Goal: Information Seeking & Learning: Check status

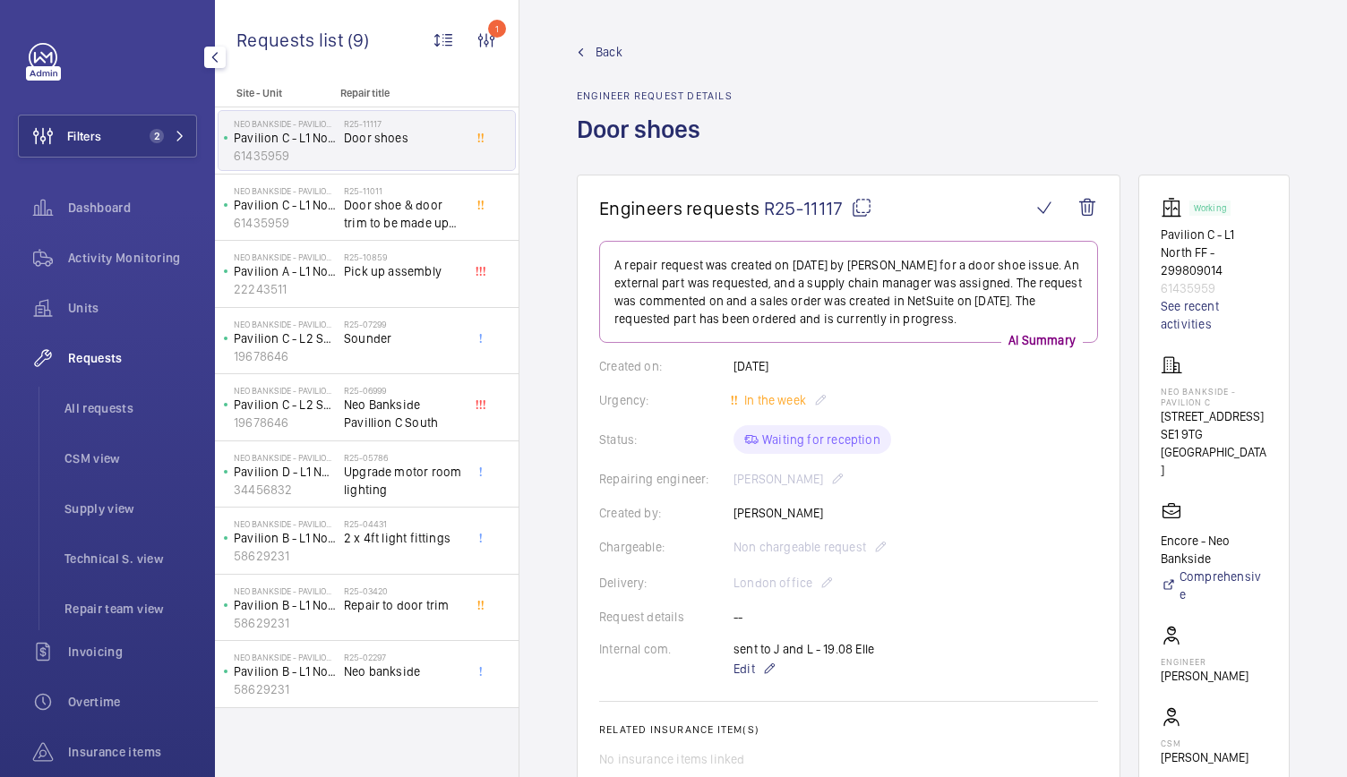
click at [143, 120] on button "Filters 2" at bounding box center [107, 136] width 179 height 43
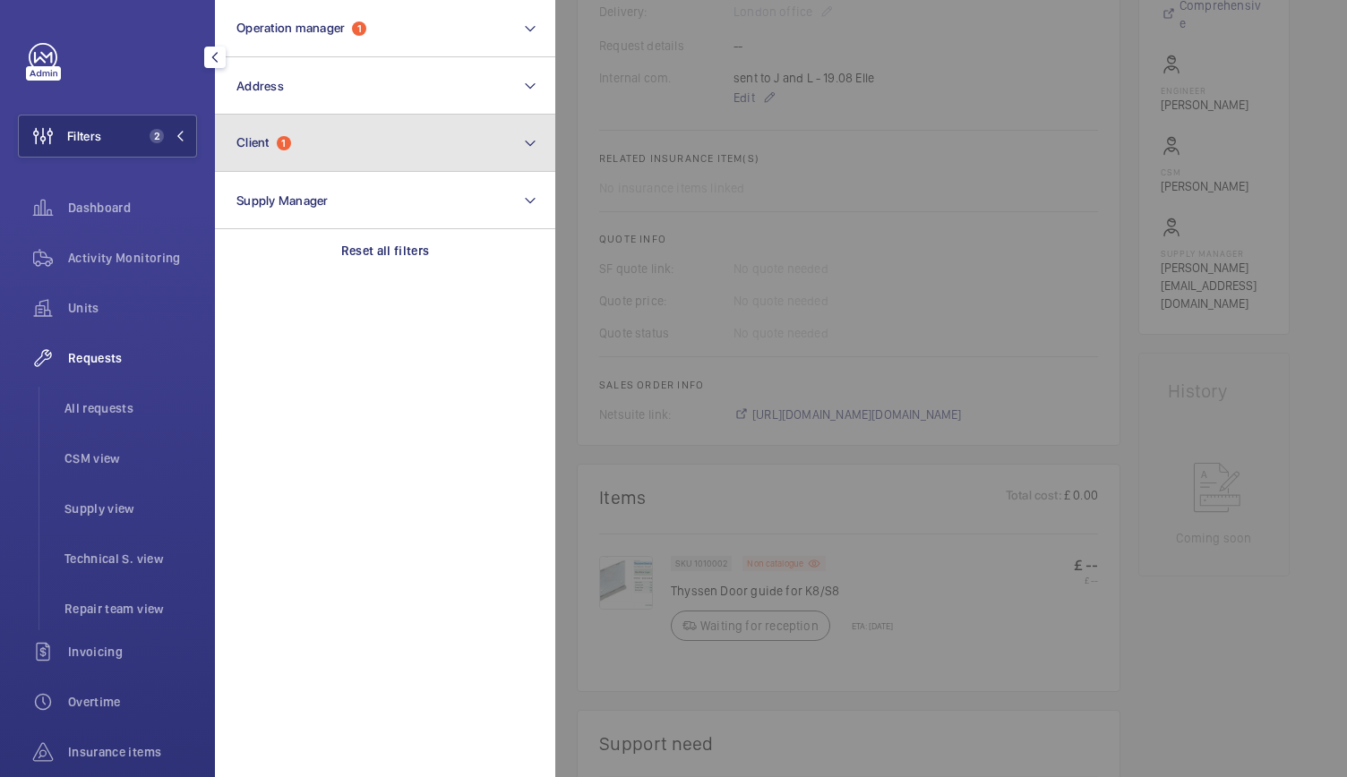
click at [261, 132] on button "Client 1" at bounding box center [385, 143] width 340 height 57
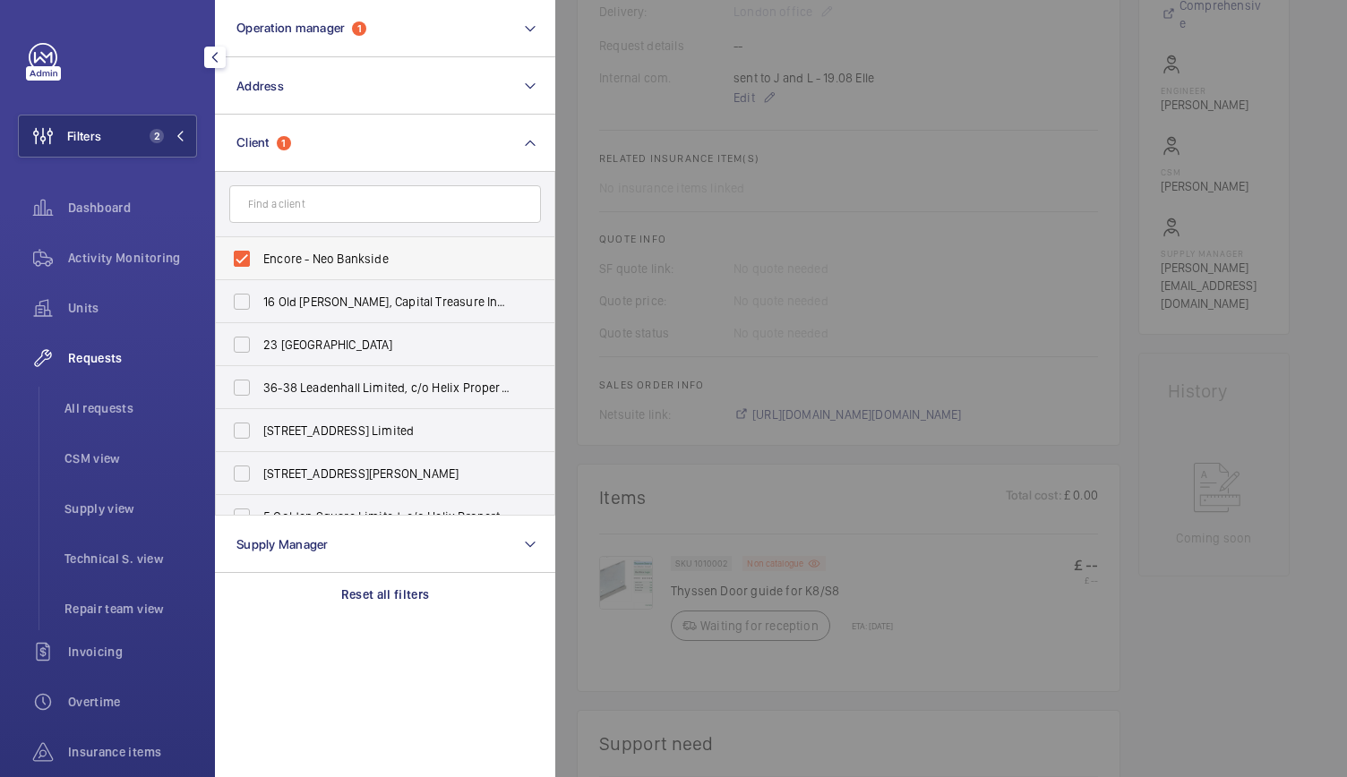
click at [241, 260] on label "Encore - Neo Bankside" at bounding box center [372, 258] width 312 height 43
click at [241, 260] on input "Encore - Neo Bankside" at bounding box center [242, 259] width 36 height 36
checkbox input "false"
click at [274, 201] on input "text" at bounding box center [385, 204] width 312 height 38
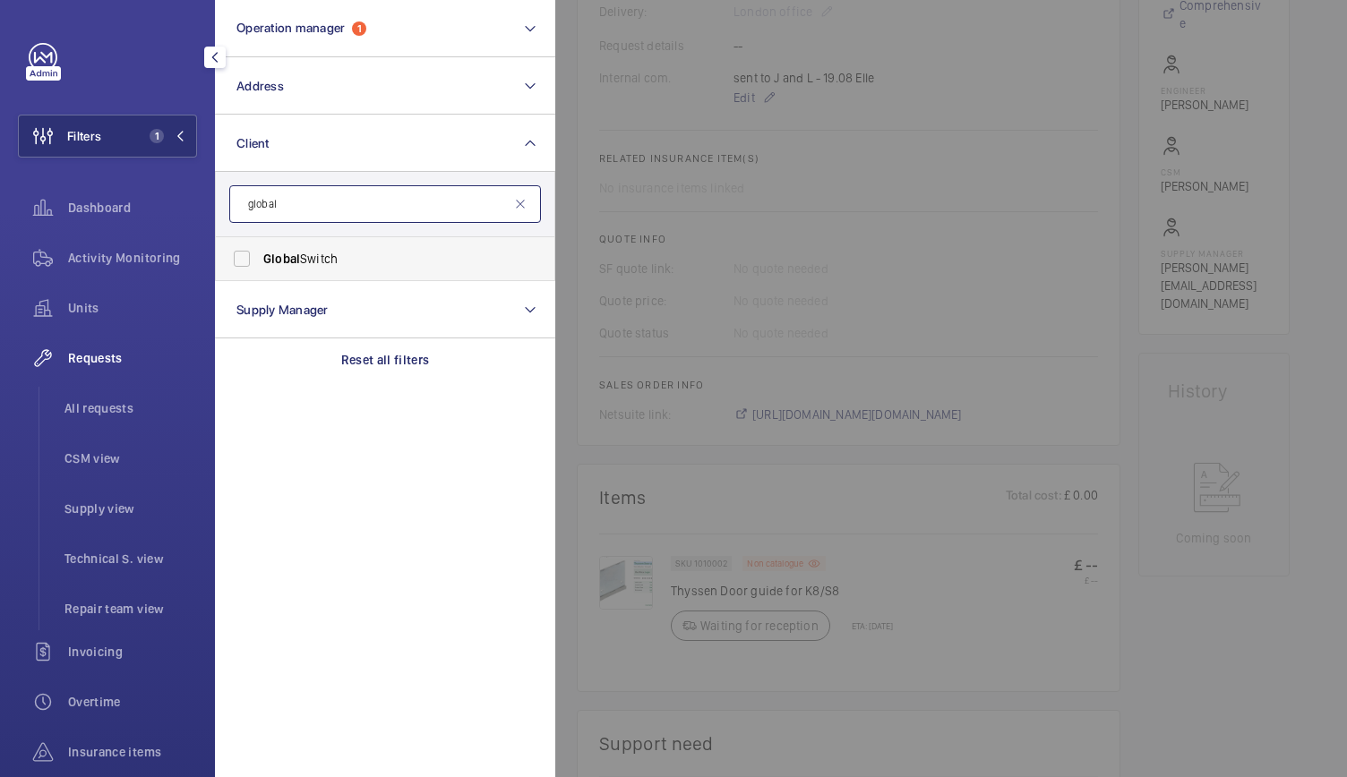
type input "global"
click at [250, 262] on label "Global Switch" at bounding box center [372, 258] width 312 height 43
click at [250, 262] on input "Global Switch" at bounding box center [242, 259] width 36 height 36
checkbox input "true"
click at [872, 244] on div at bounding box center [1228, 388] width 1347 height 777
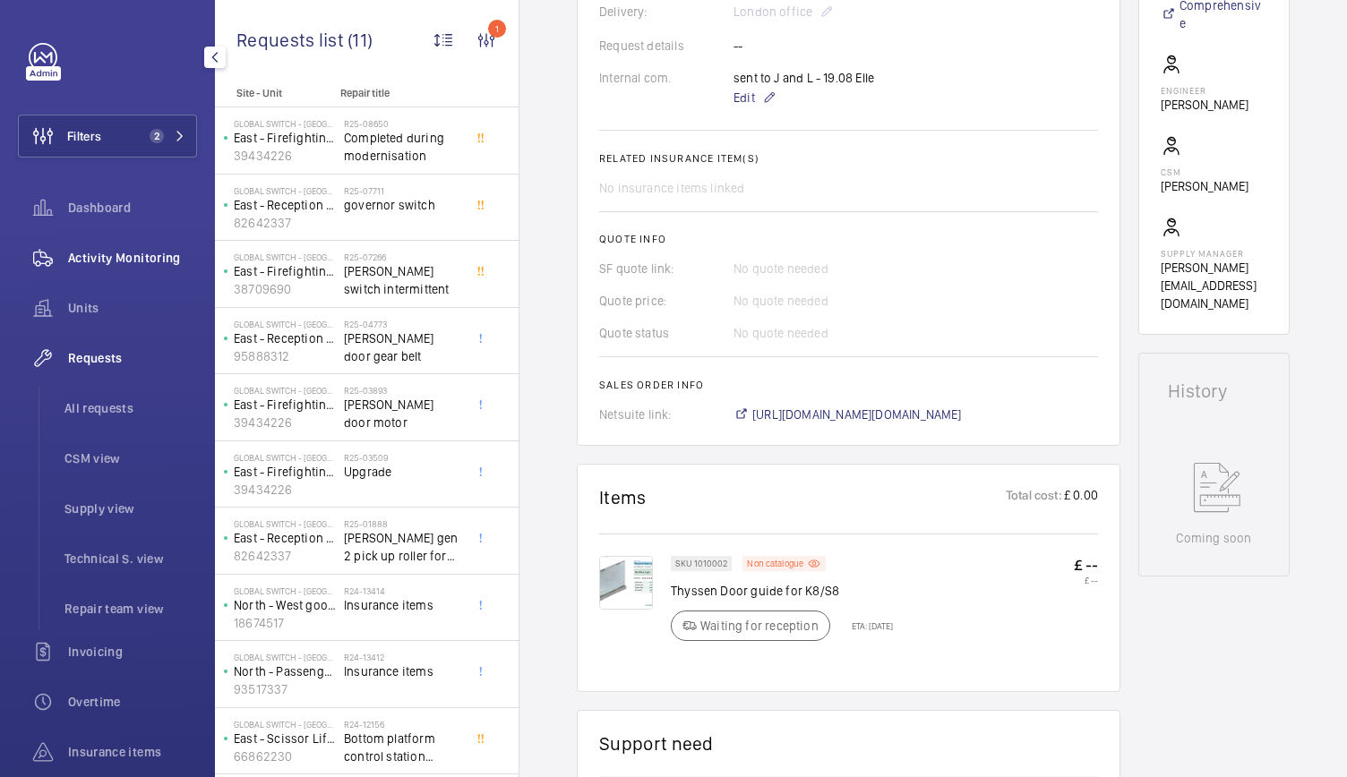
click at [176, 264] on span "Activity Monitoring" at bounding box center [132, 258] width 129 height 18
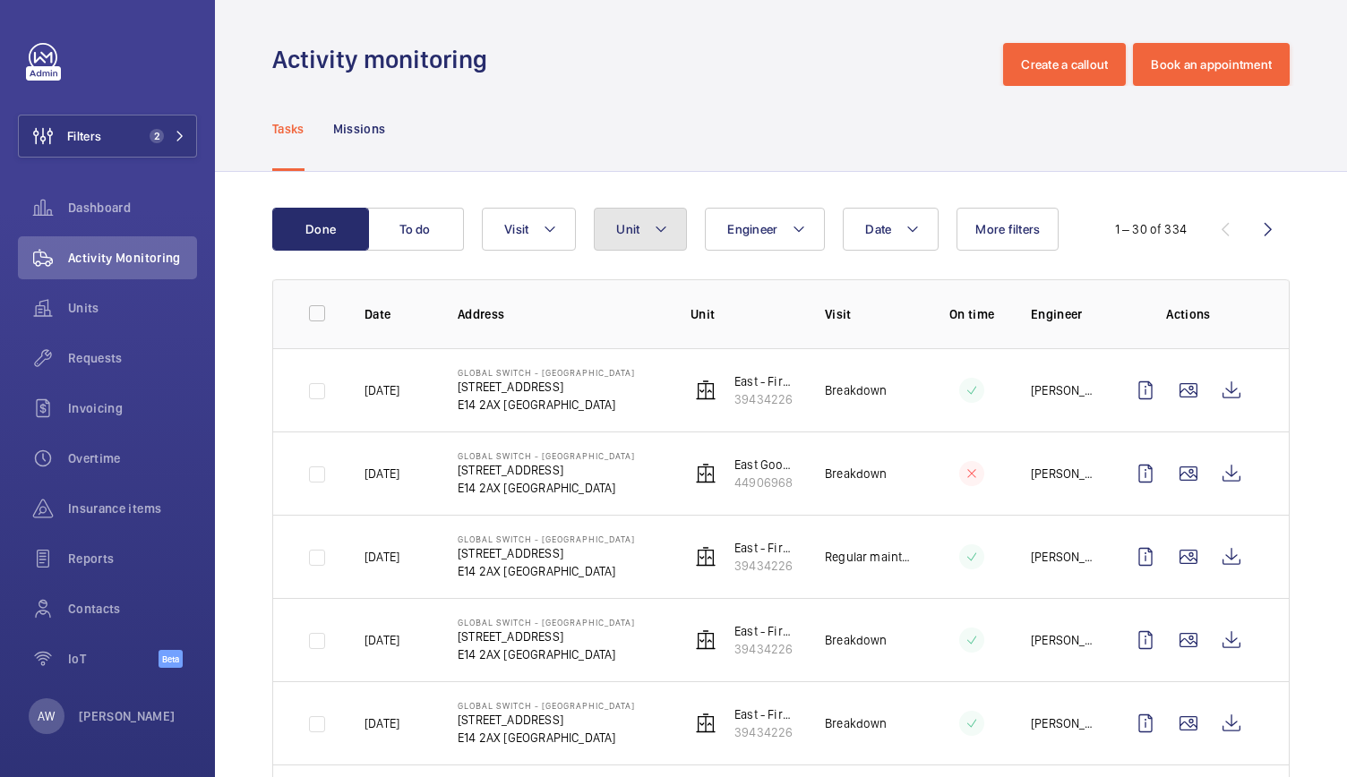
click at [645, 221] on button "Unit" at bounding box center [640, 229] width 93 height 43
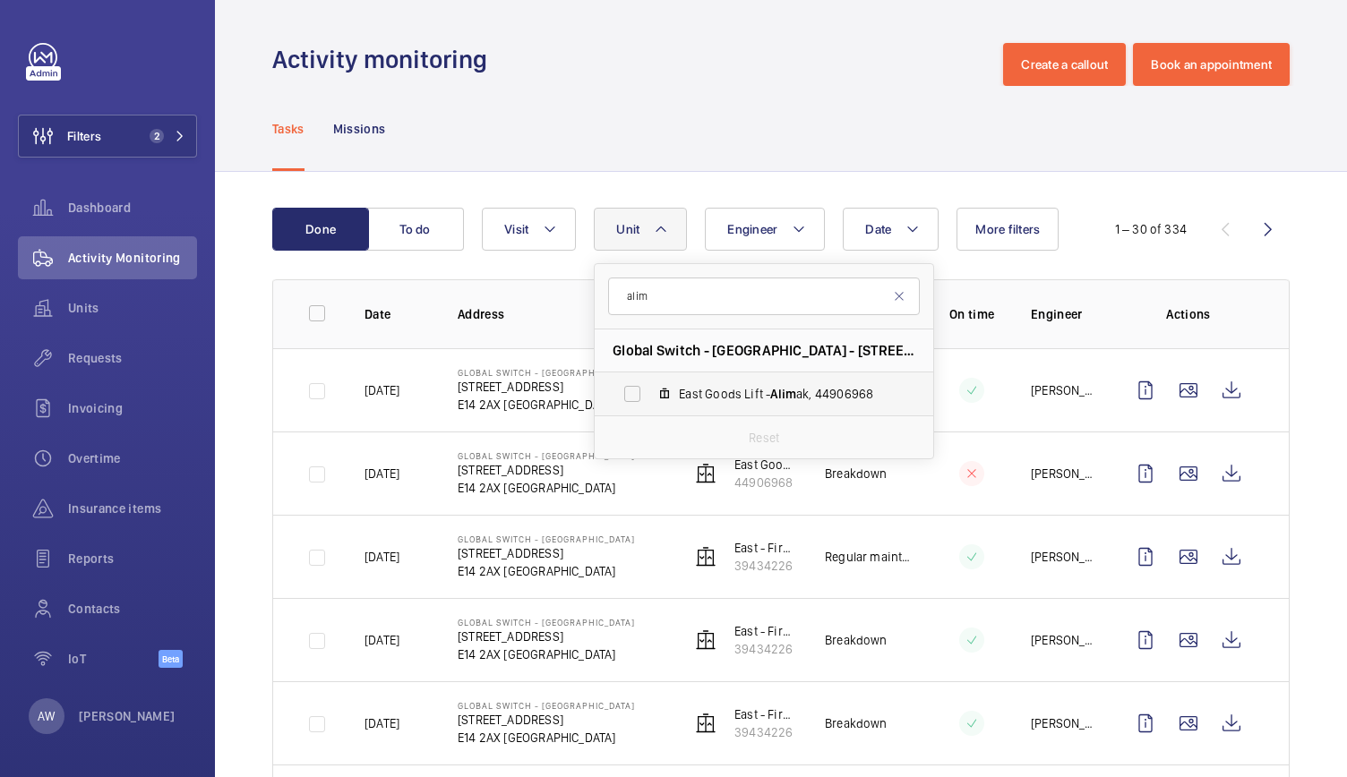
type input "alim"
click at [646, 388] on label "East Goods Lift - Alim ak, 44906968" at bounding box center [750, 393] width 310 height 43
click at [646, 388] on input "East Goods Lift - Alim ak, 44906968" at bounding box center [632, 394] width 36 height 36
checkbox input "true"
click at [722, 89] on div "Tasks Missions" at bounding box center [780, 128] width 1017 height 85
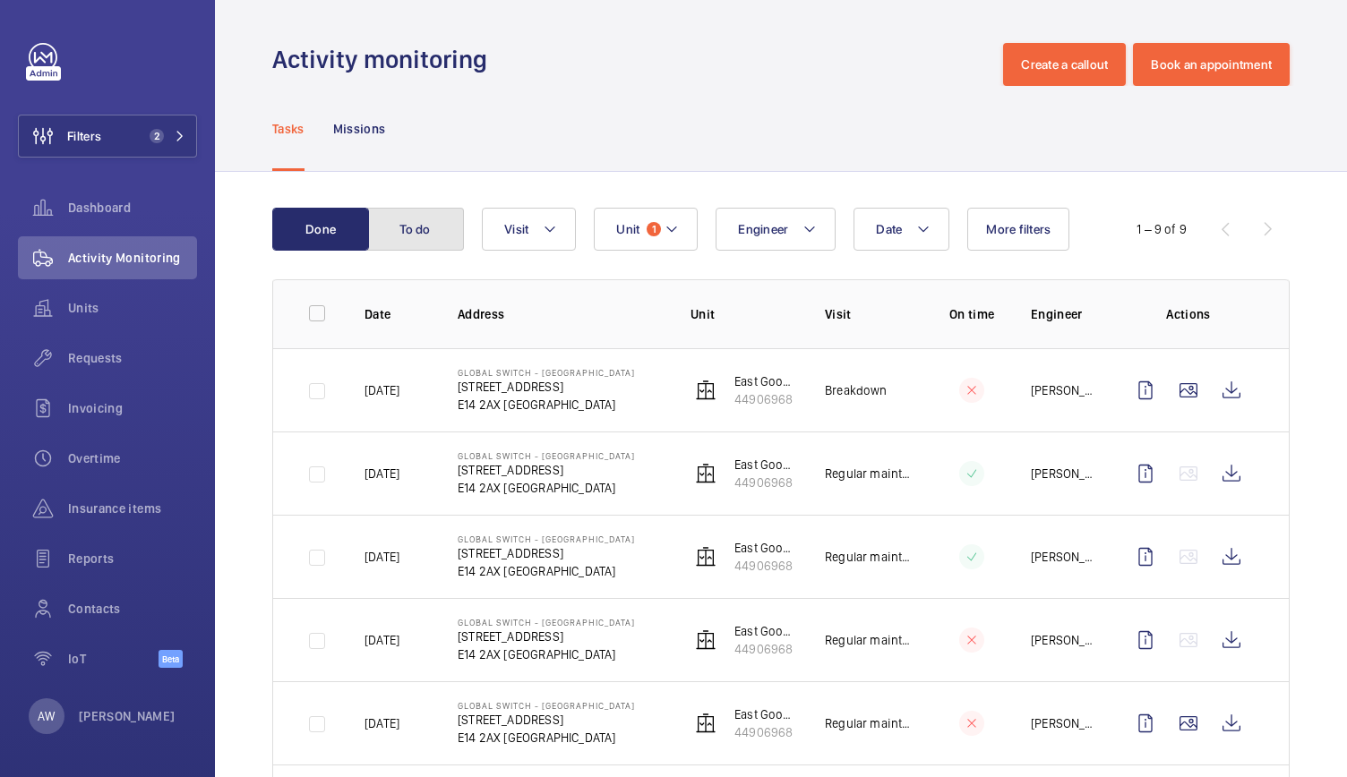
click at [449, 216] on button "To do" at bounding box center [415, 229] width 97 height 43
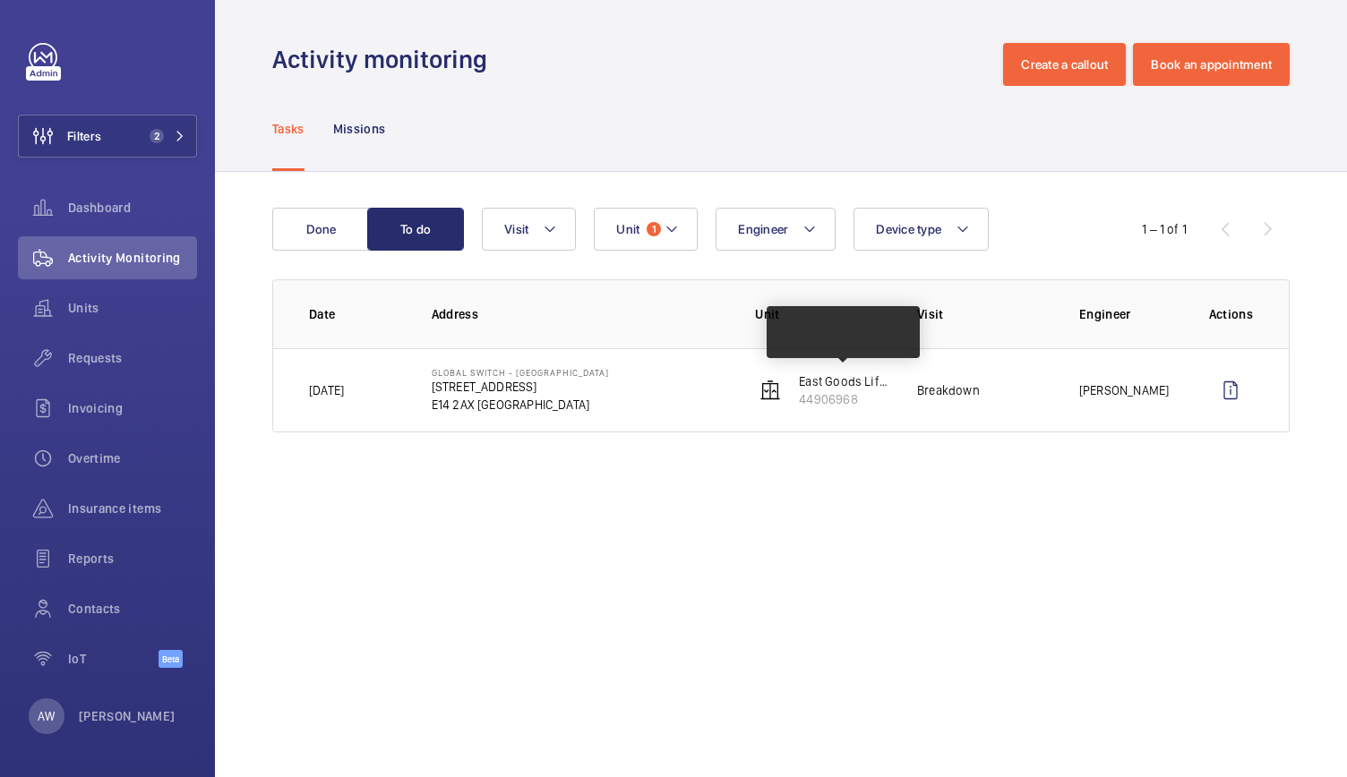
drag, startPoint x: 830, startPoint y: 381, endPoint x: 444, endPoint y: 203, distance: 424.7
click at [444, 203] on div "Done To do Engineer Unit 1 Device type Visit 1 – 1 of 1 Date Address Unit Visit…" at bounding box center [781, 324] width 1132 height 304
click at [376, 127] on p "Missions" at bounding box center [359, 129] width 53 height 18
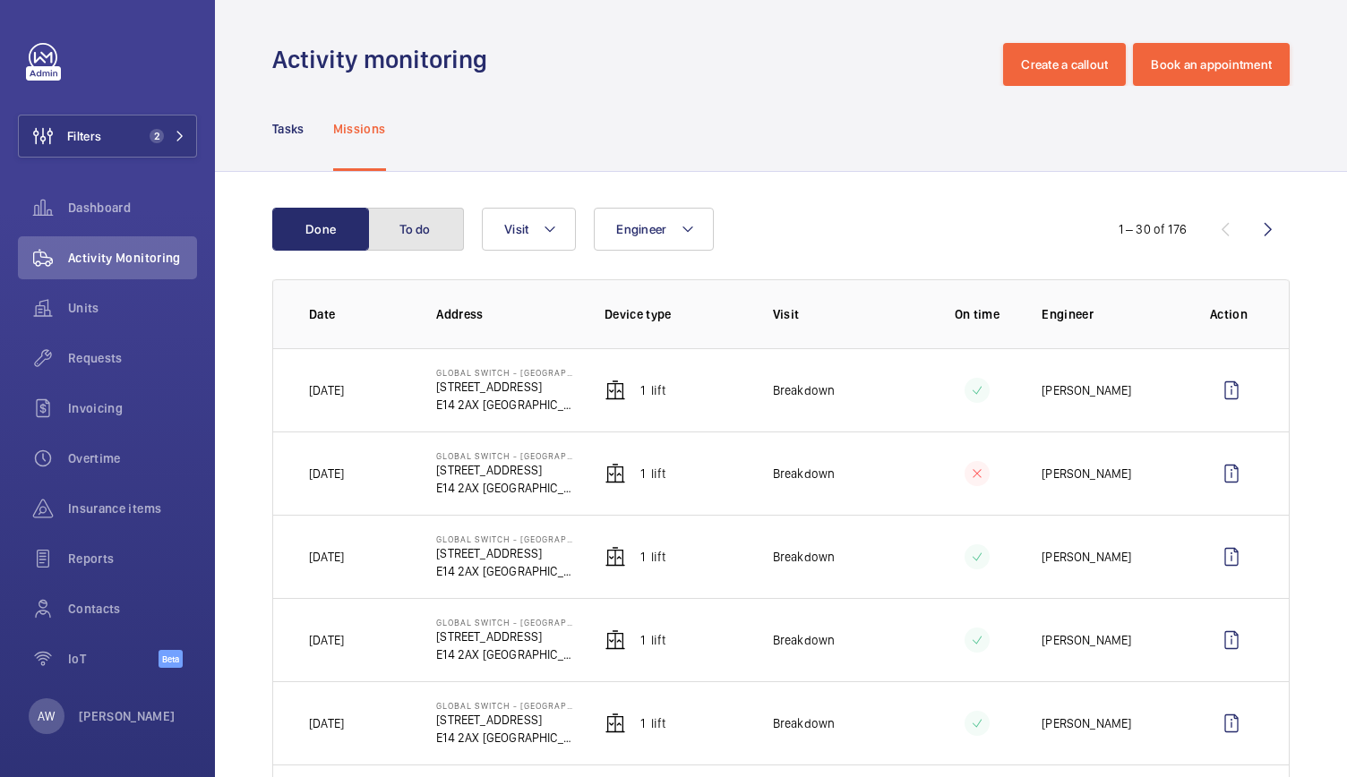
click at [428, 230] on button "To do" at bounding box center [415, 229] width 97 height 43
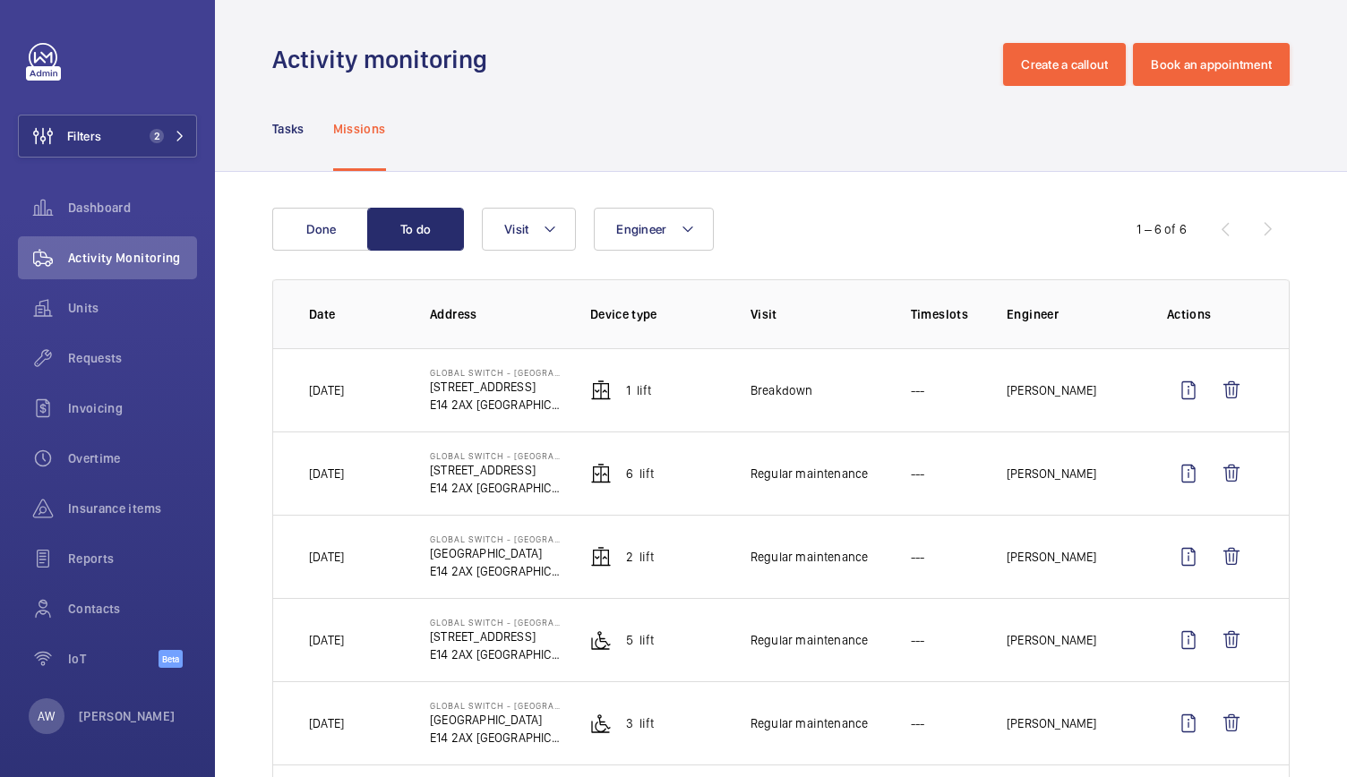
click at [590, 475] on img at bounding box center [600, 473] width 21 height 21
click at [1176, 463] on wm-front-icon-button at bounding box center [1188, 473] width 43 height 43
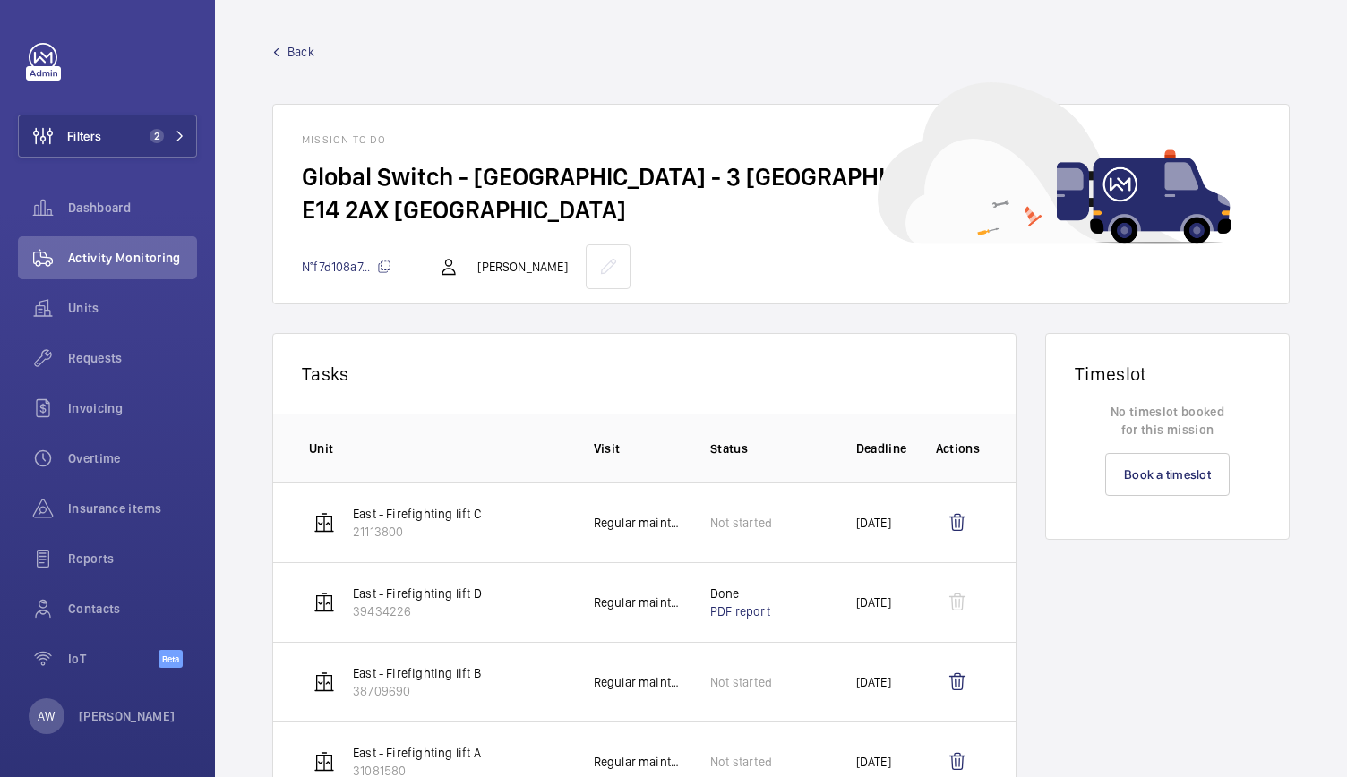
click at [288, 44] on span "Back" at bounding box center [300, 52] width 27 height 18
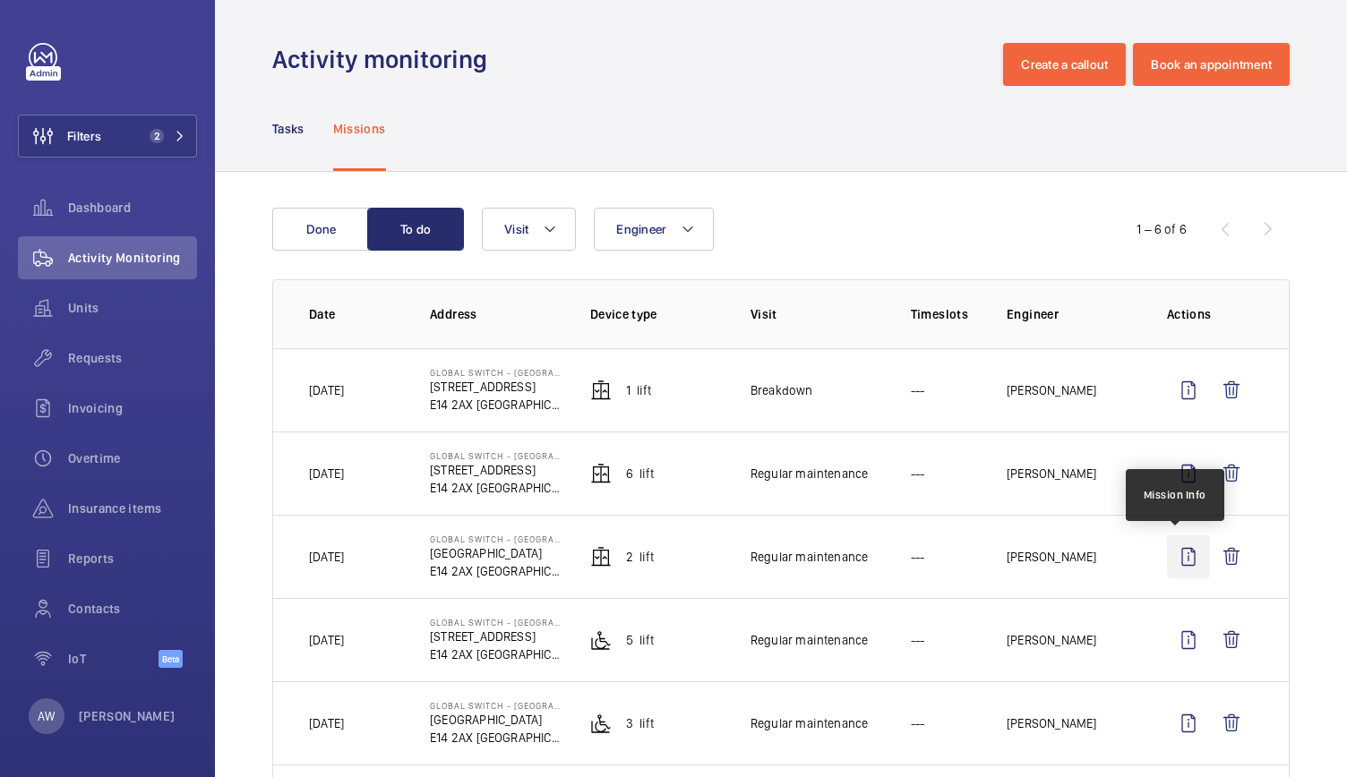
click at [1178, 558] on wm-front-icon-button at bounding box center [1188, 556] width 43 height 43
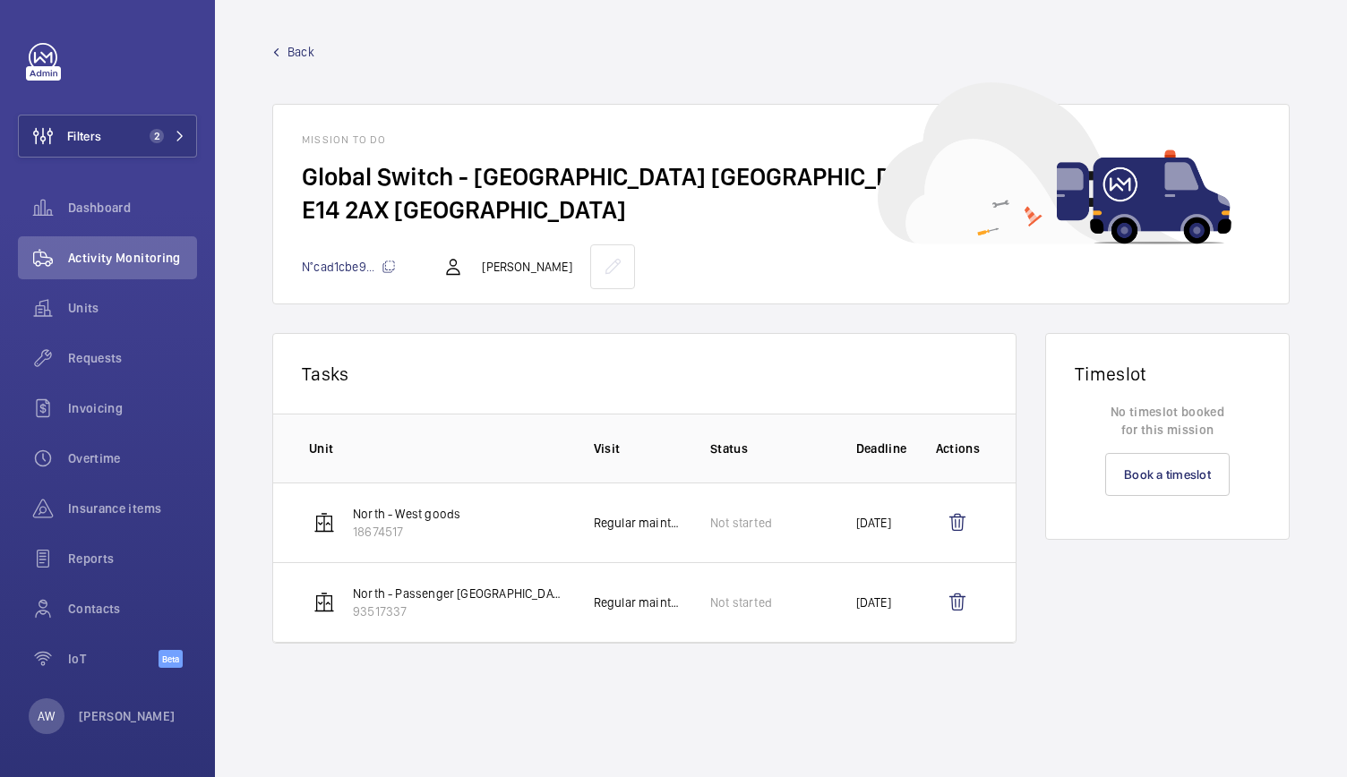
click at [307, 55] on span "Back" at bounding box center [300, 52] width 27 height 18
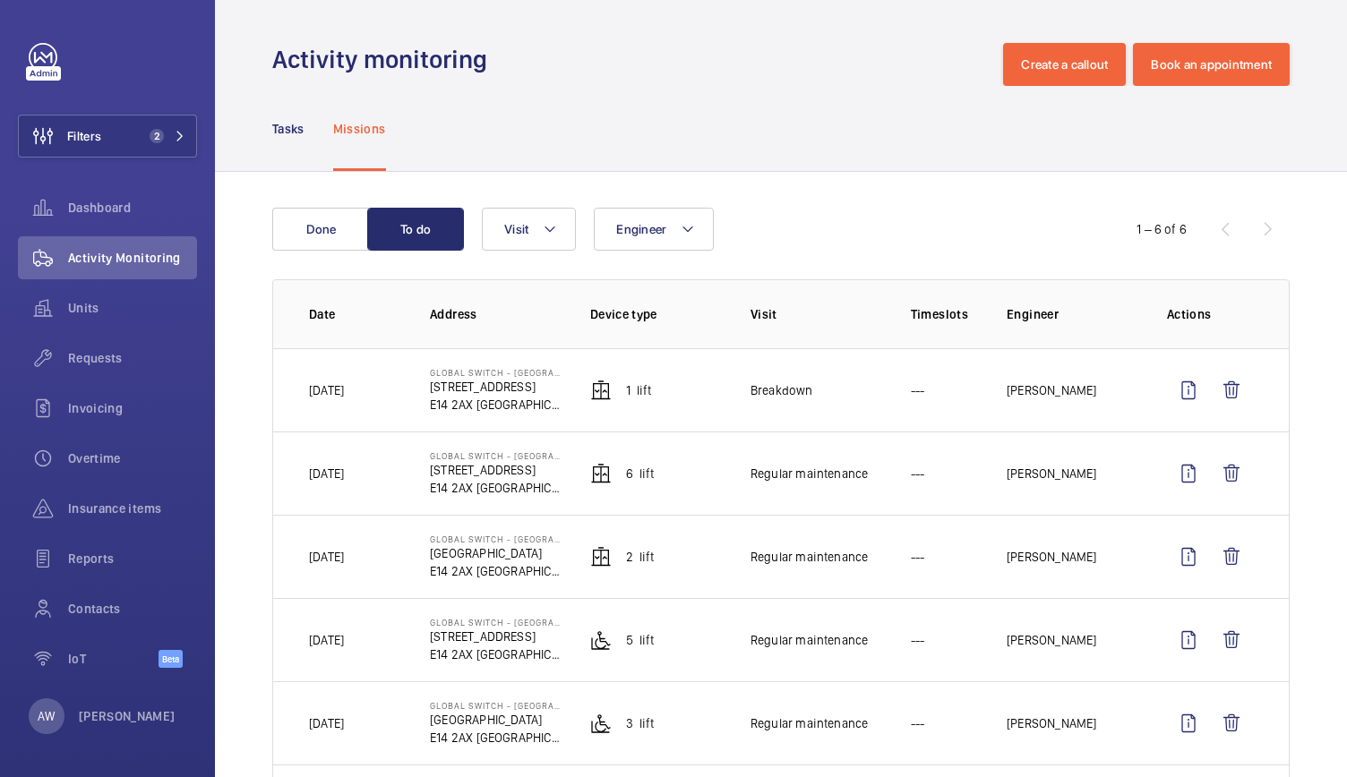
scroll to position [112, 0]
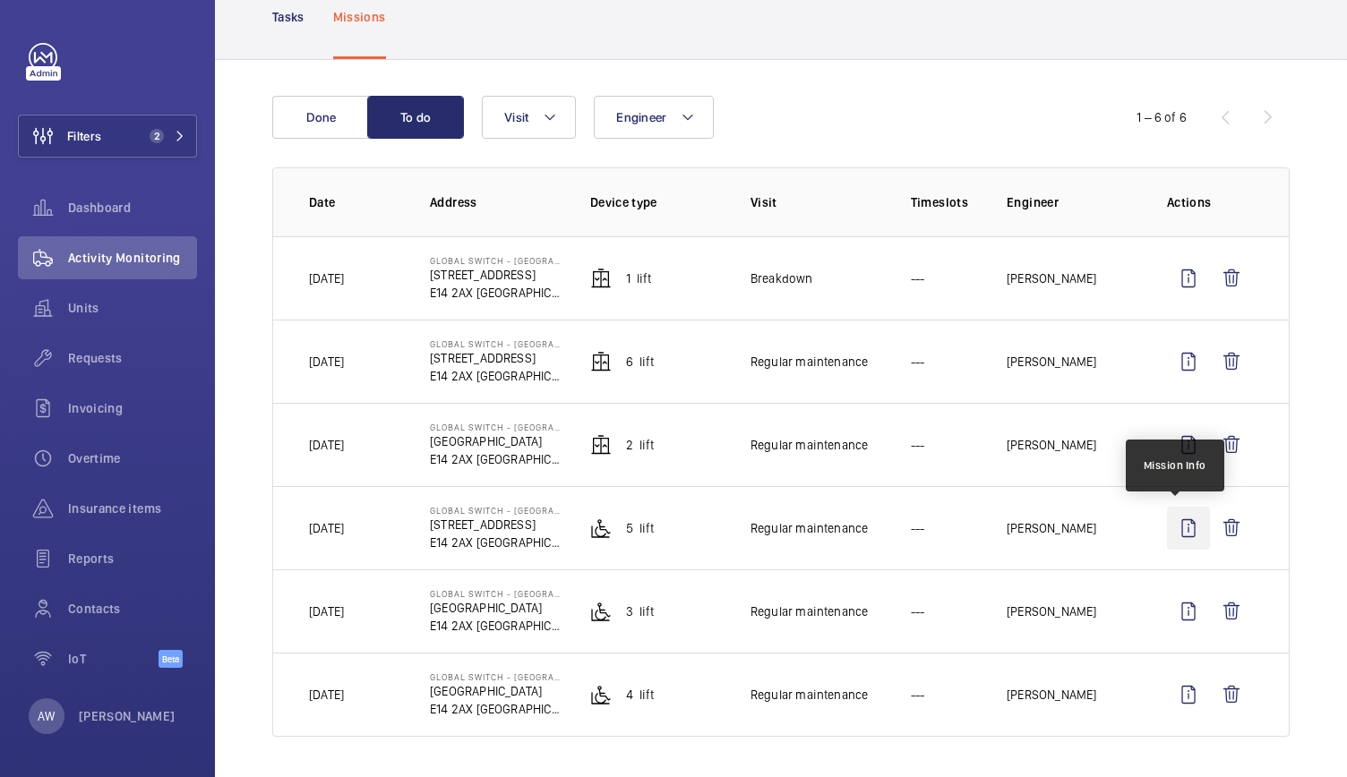
click at [1180, 534] on wm-front-icon-button at bounding box center [1188, 528] width 43 height 43
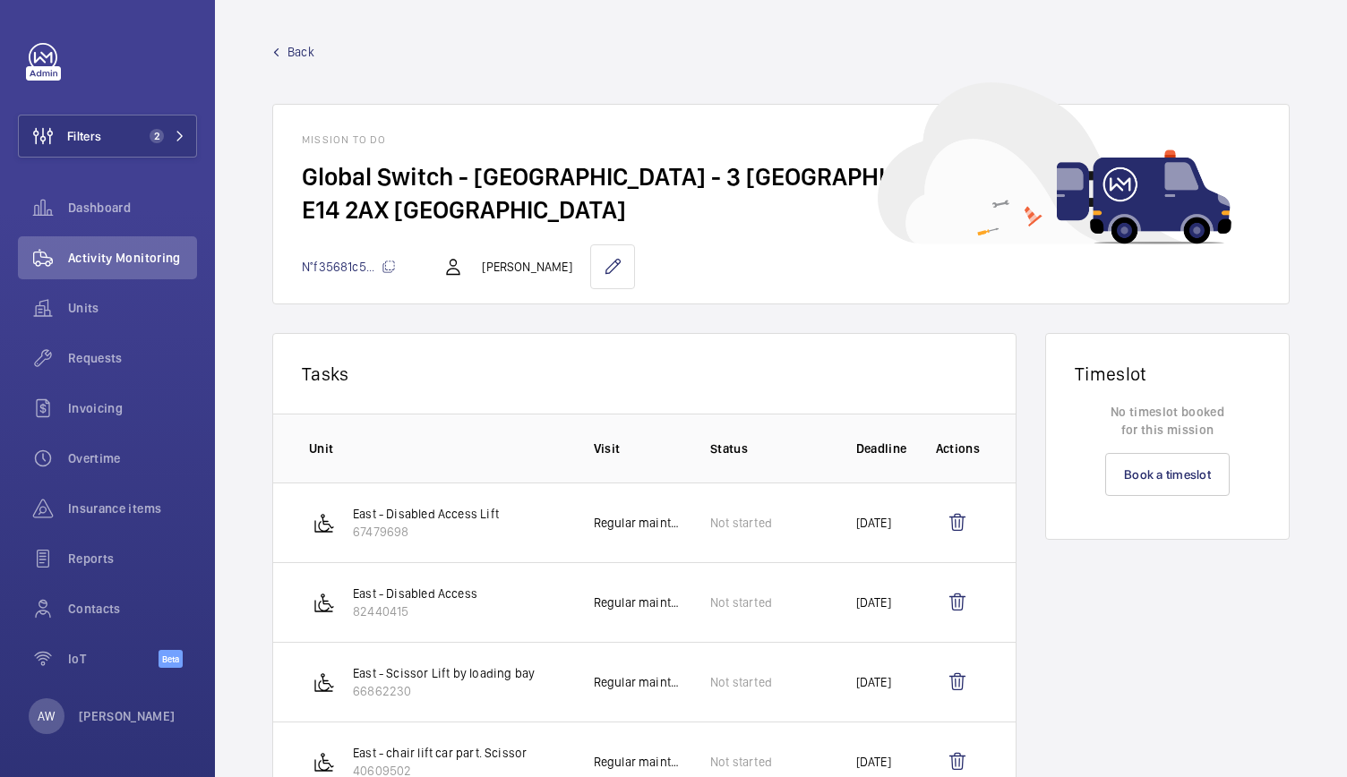
click at [292, 48] on span "Back" at bounding box center [300, 52] width 27 height 18
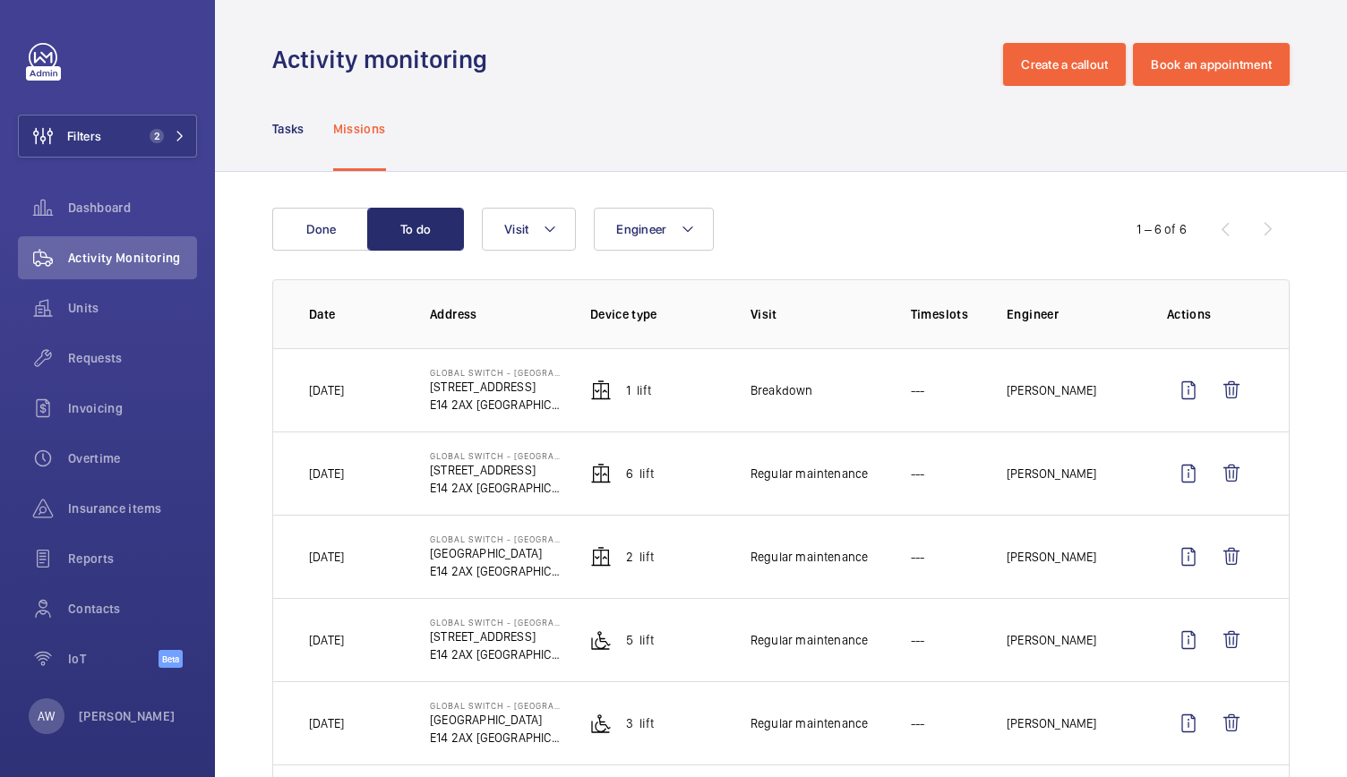
scroll to position [112, 0]
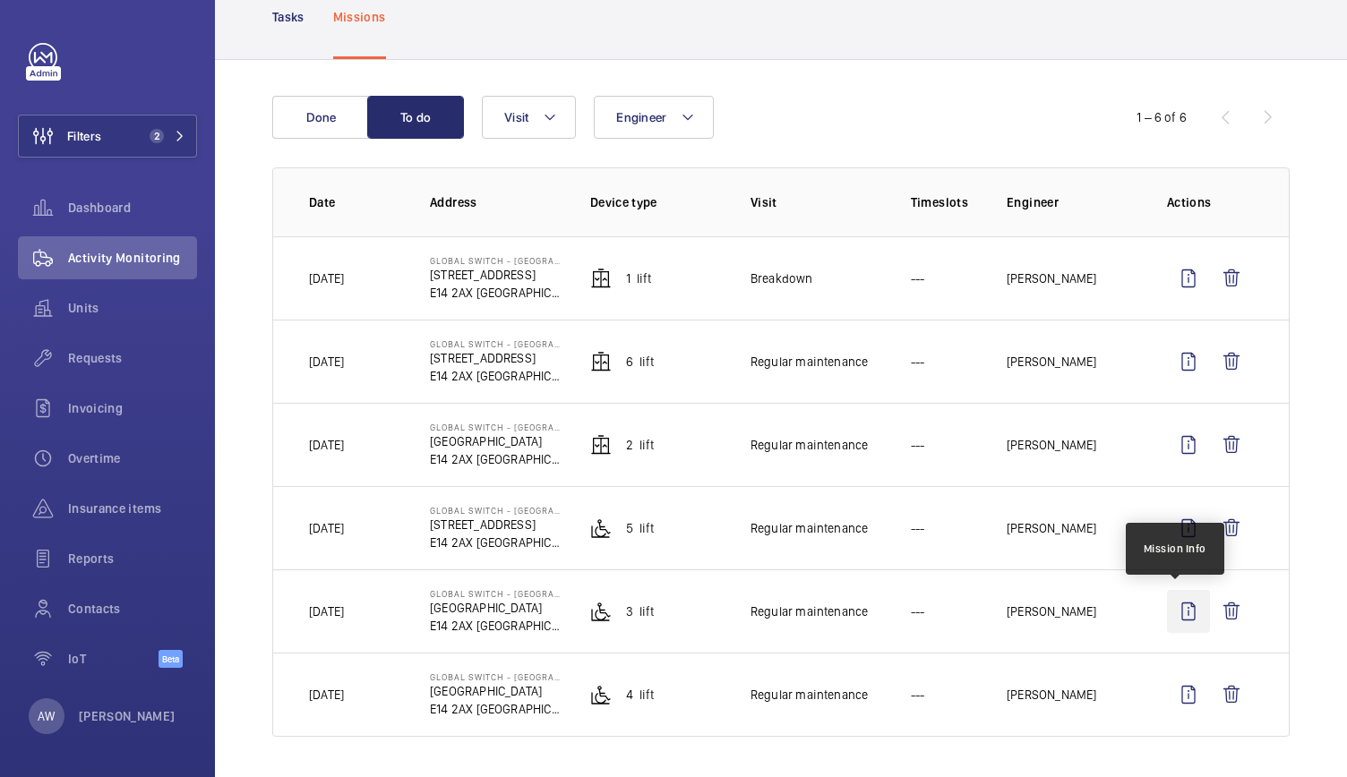
click at [1184, 613] on wm-front-icon-button at bounding box center [1188, 611] width 43 height 43
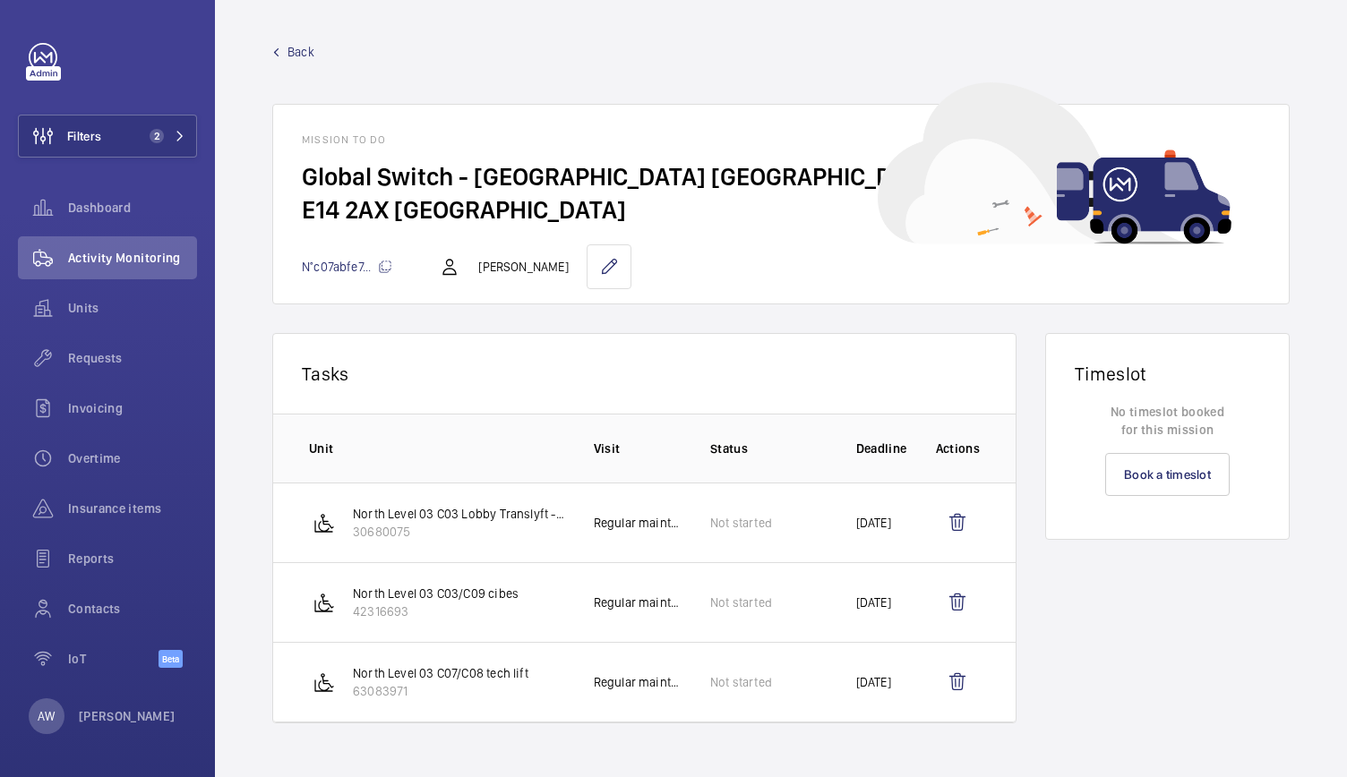
drag, startPoint x: 1184, startPoint y: 613, endPoint x: 770, endPoint y: 438, distance: 449.3
click at [770, 438] on div "Tasks 0 of 0 Unit Visit Status Deadline Actions North Level 03 C03 Lobby Transl…" at bounding box center [780, 542] width 1017 height 419
click at [301, 47] on span "Back" at bounding box center [300, 52] width 27 height 18
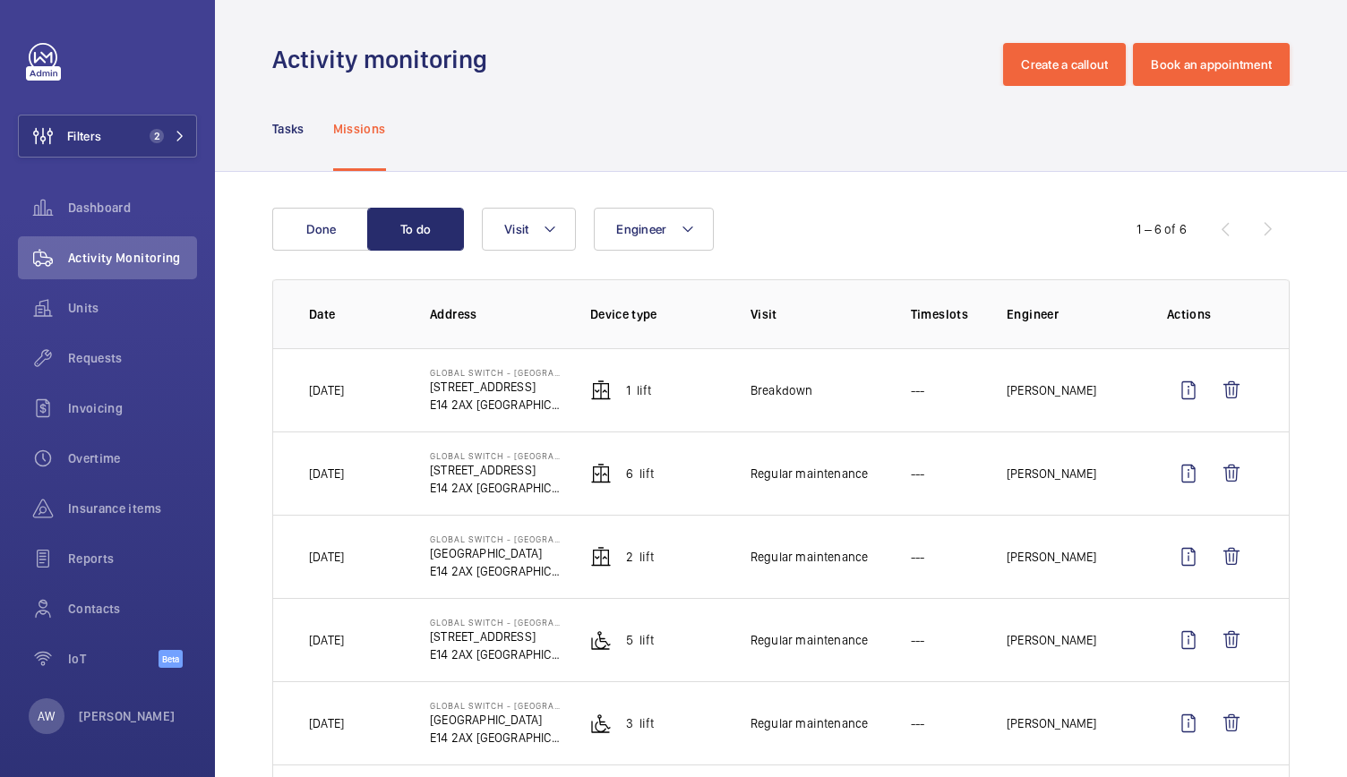
scroll to position [112, 0]
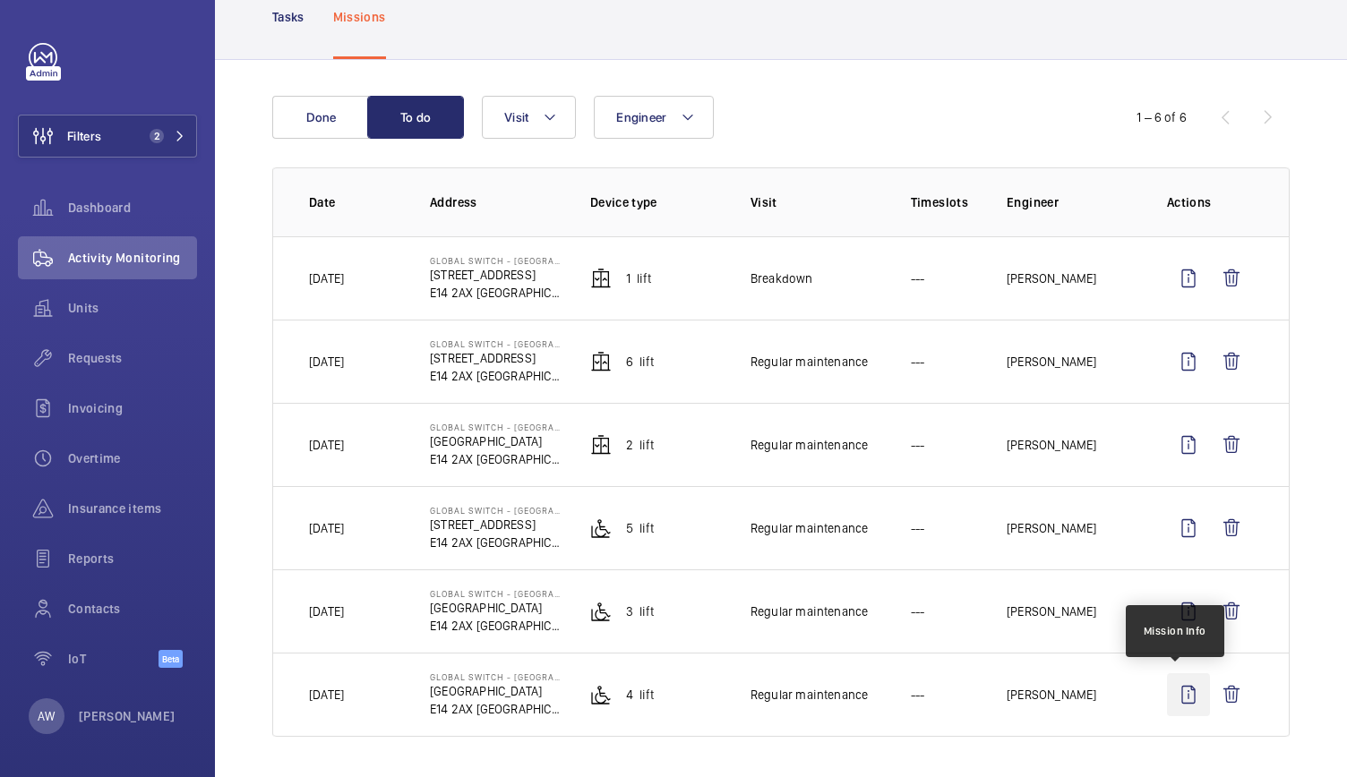
click at [1178, 699] on wm-front-icon-button at bounding box center [1188, 694] width 43 height 43
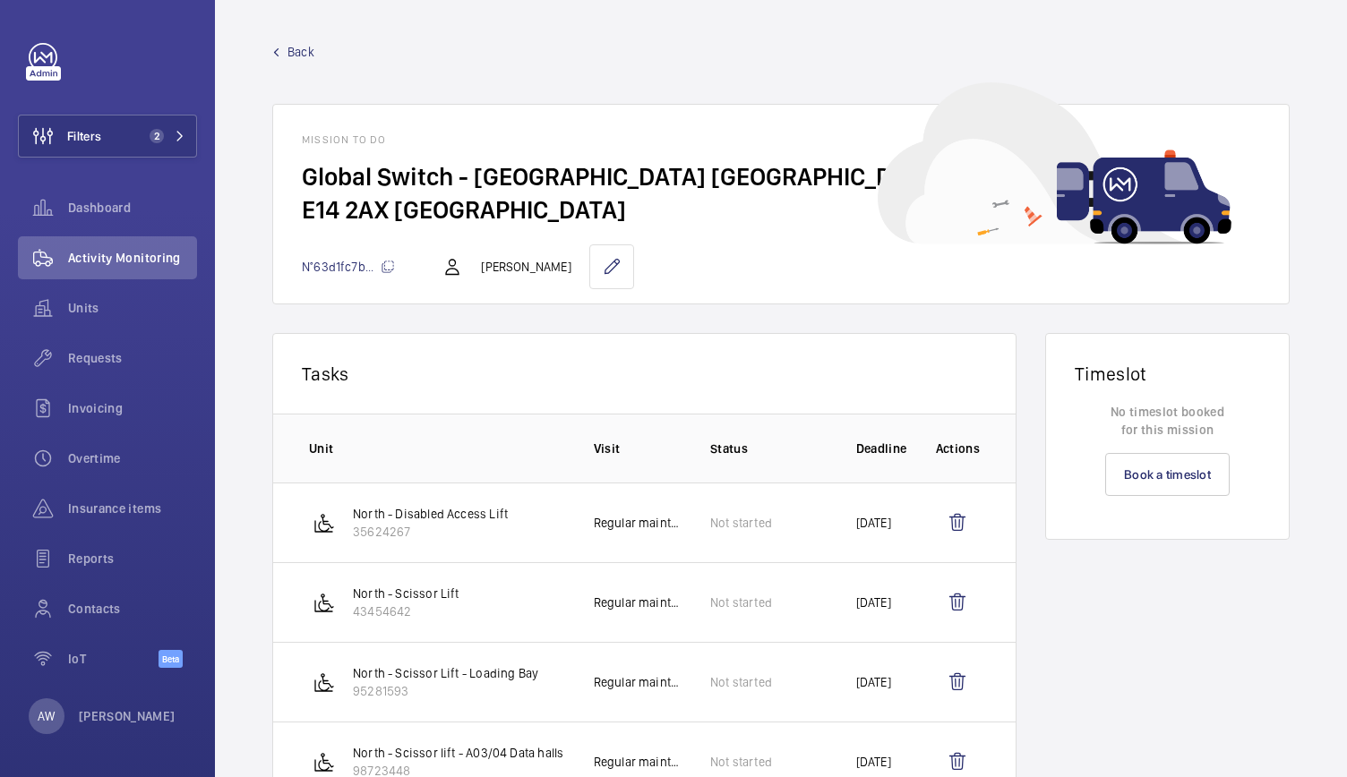
scroll to position [94, 0]
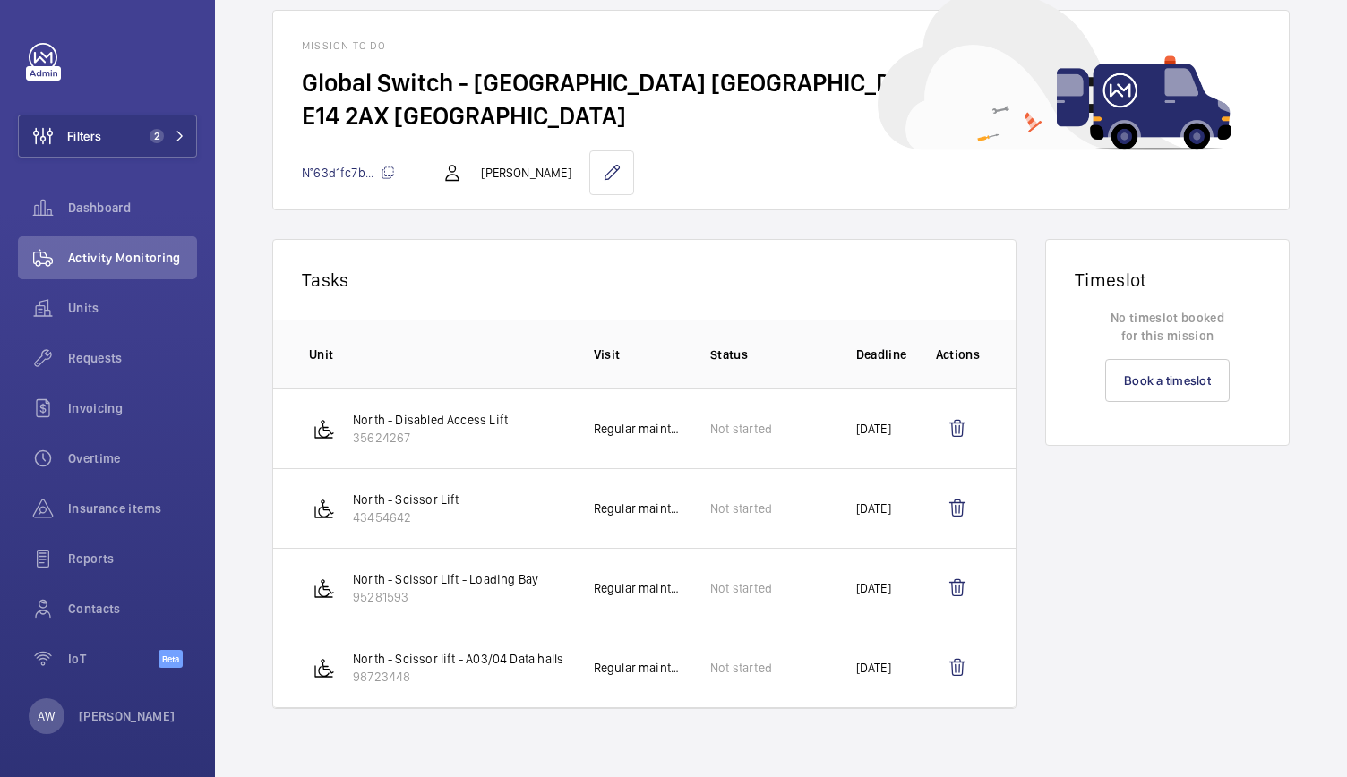
click at [1050, 533] on div "Timeslot No timeslot booked for this mission Book a timeslot" at bounding box center [1167, 488] width 244 height 499
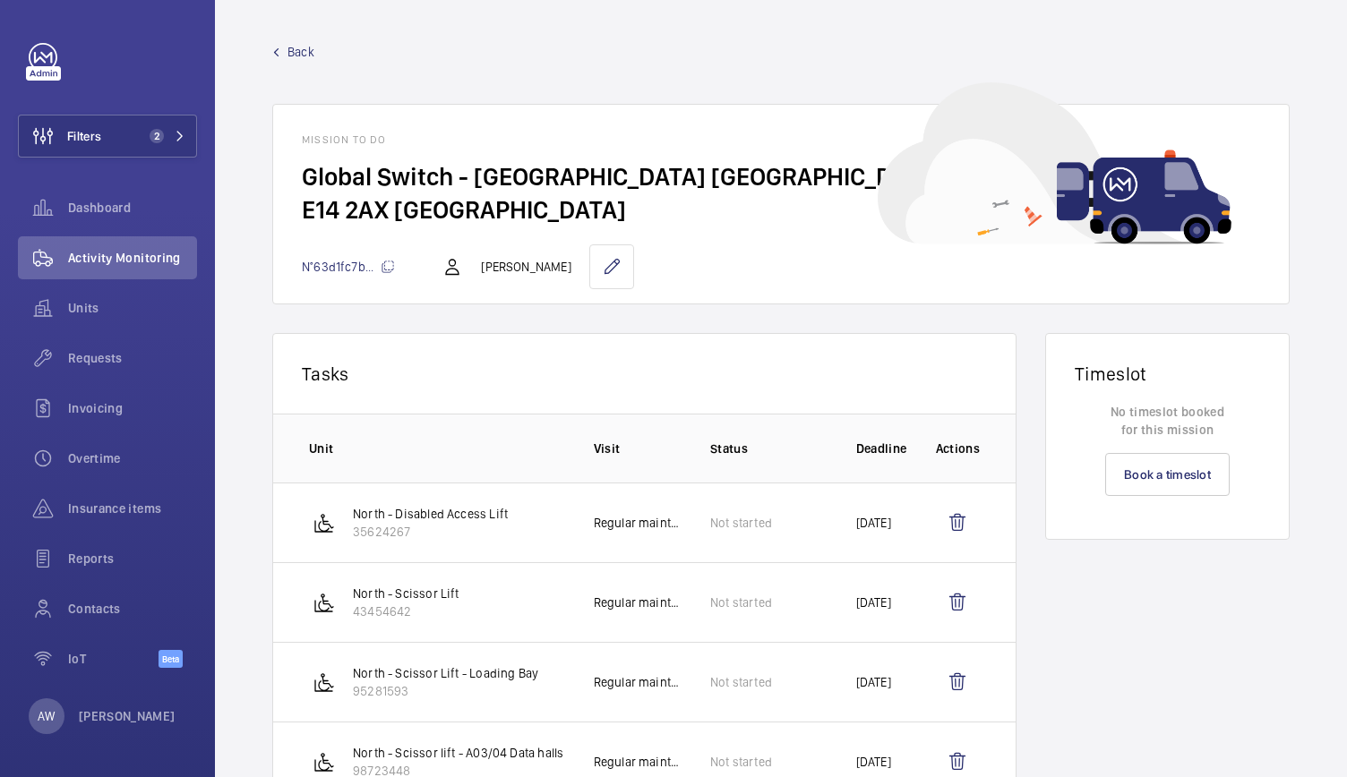
click at [314, 56] on link "Back" at bounding box center [780, 52] width 1017 height 18
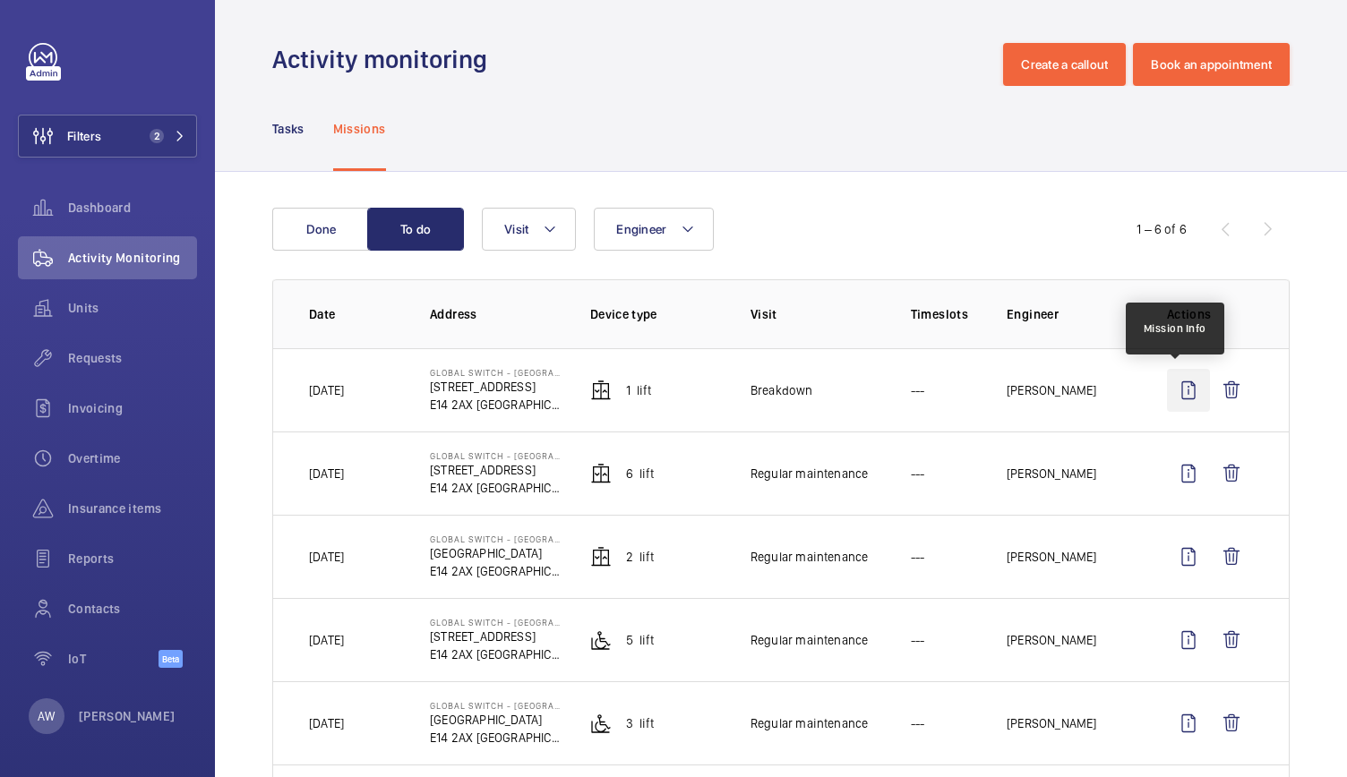
click at [1178, 395] on wm-front-icon-button at bounding box center [1188, 390] width 43 height 43
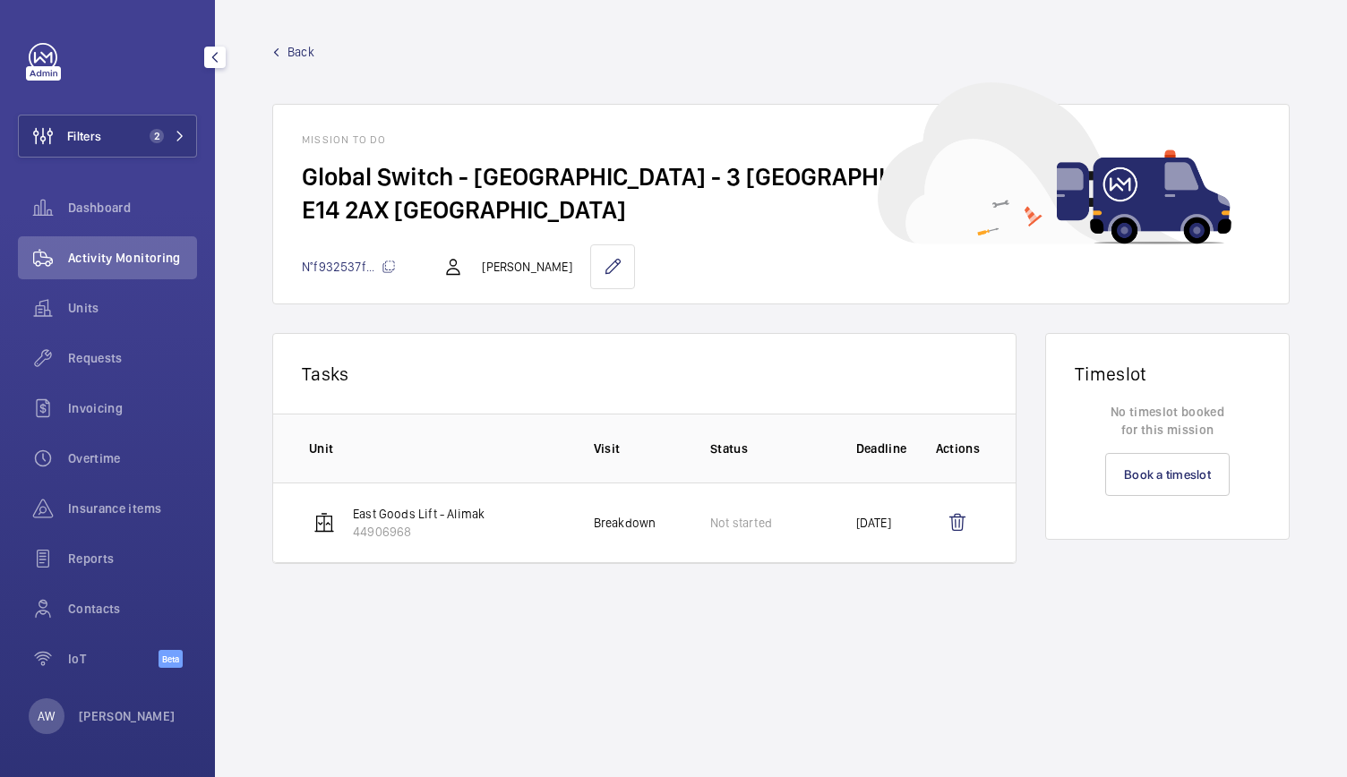
click at [104, 251] on span "Activity Monitoring" at bounding box center [132, 258] width 129 height 18
click at [137, 160] on div "Filters 2 Dashboard Activity Monitoring Units Requests Invoicing Overtime Insur…" at bounding box center [107, 365] width 179 height 645
click at [140, 157] on button "Filters 2" at bounding box center [107, 136] width 179 height 43
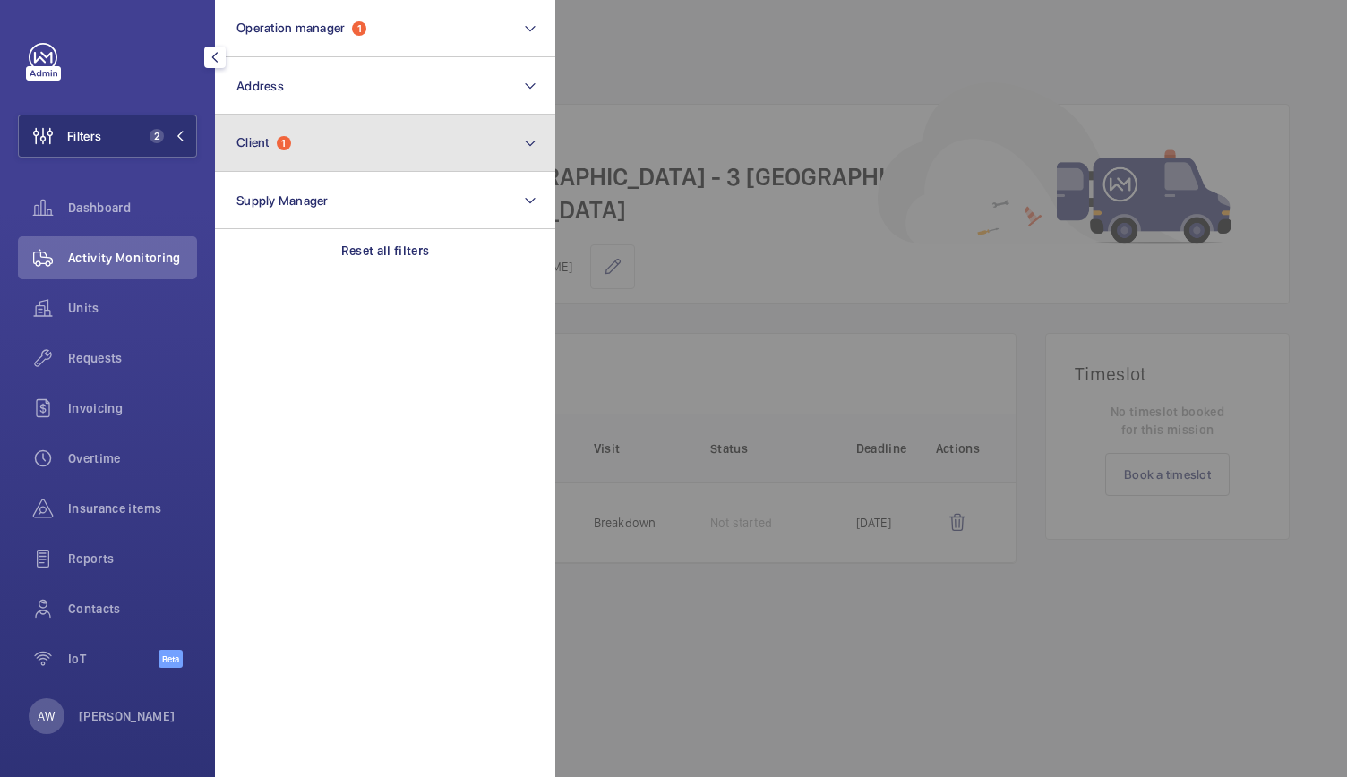
click at [312, 124] on button "Client 1" at bounding box center [385, 143] width 340 height 57
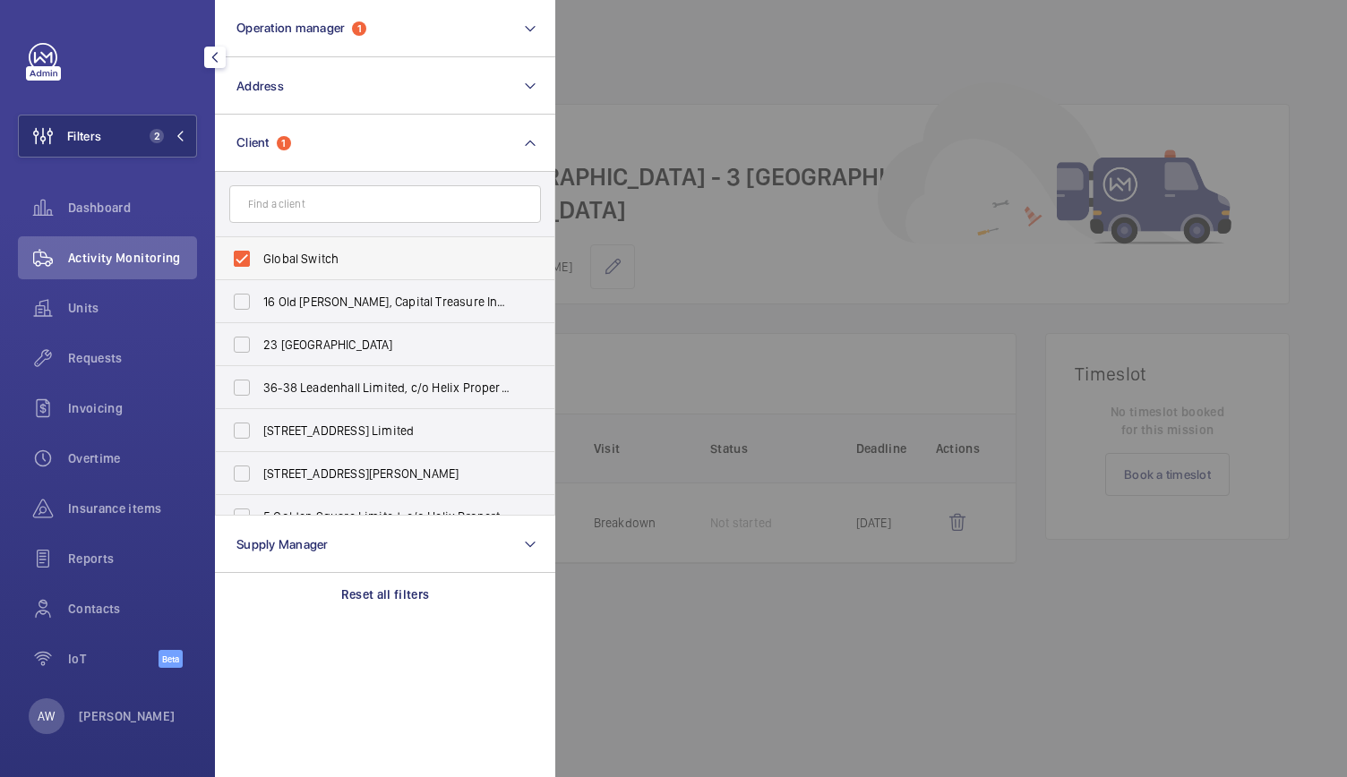
click at [243, 255] on label "Global Switch" at bounding box center [372, 258] width 312 height 43
click at [243, 255] on input "Global Switch" at bounding box center [242, 259] width 36 height 36
checkbox input "false"
click at [99, 311] on span "Units" at bounding box center [132, 308] width 129 height 18
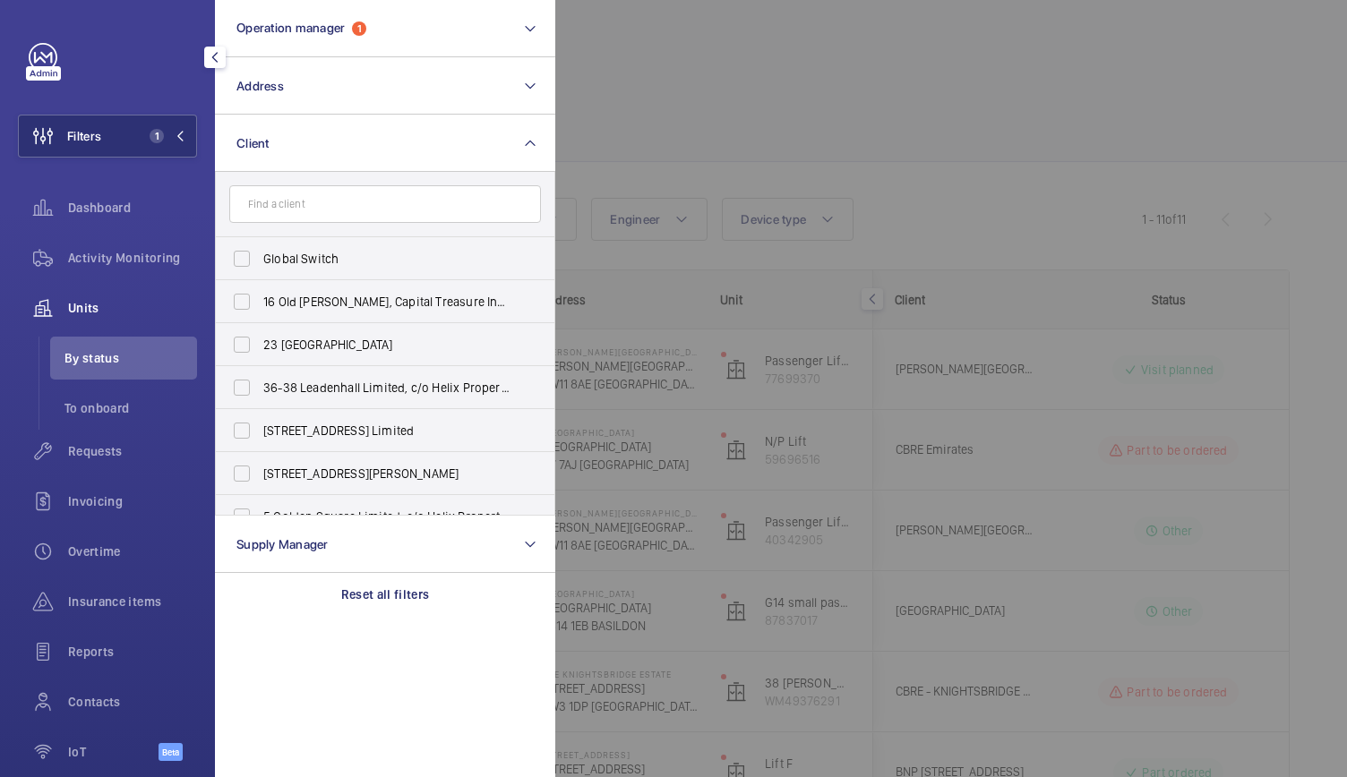
click at [686, 90] on div at bounding box center [1228, 388] width 1347 height 777
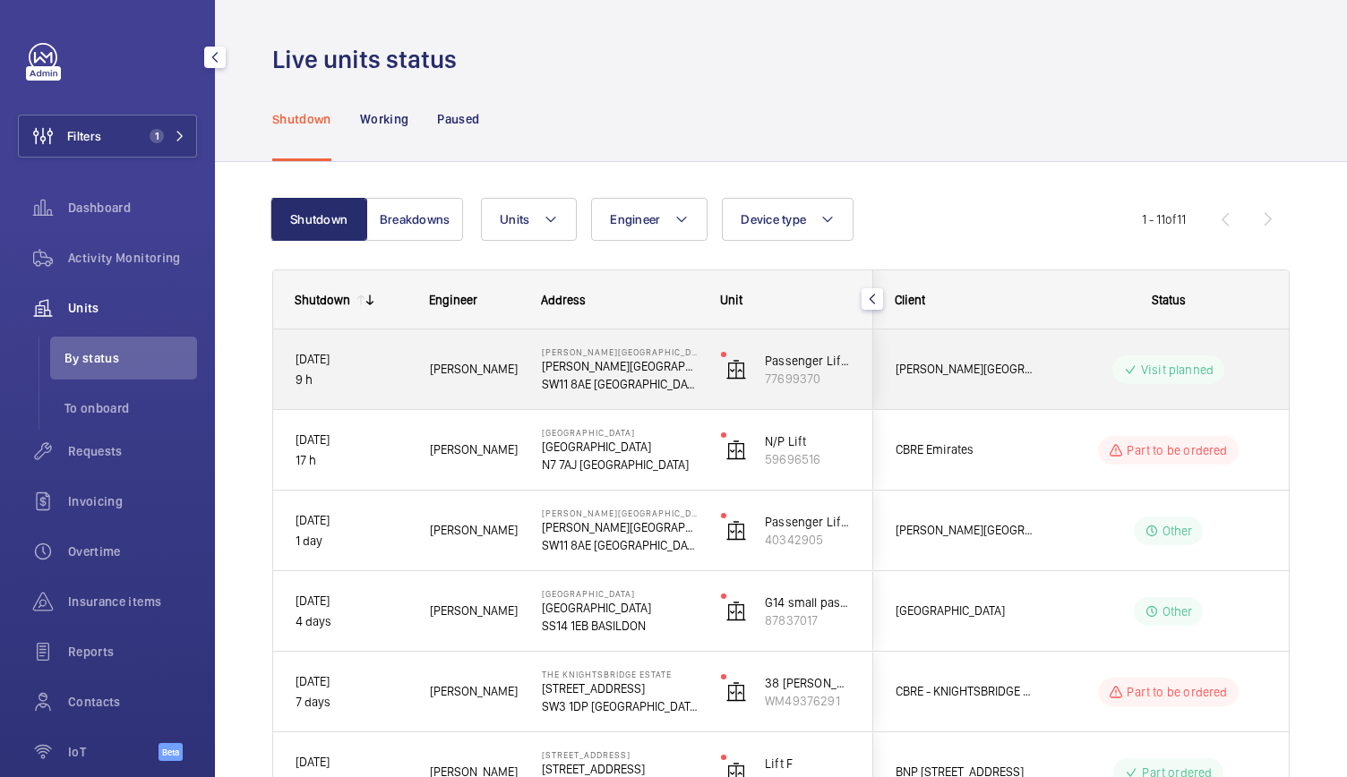
click at [693, 398] on div "[PERSON_NAME][GEOGRAPHIC_DATA] [PERSON_NAME][GEOGRAPHIC_DATA]" at bounding box center [608, 369] width 177 height 81
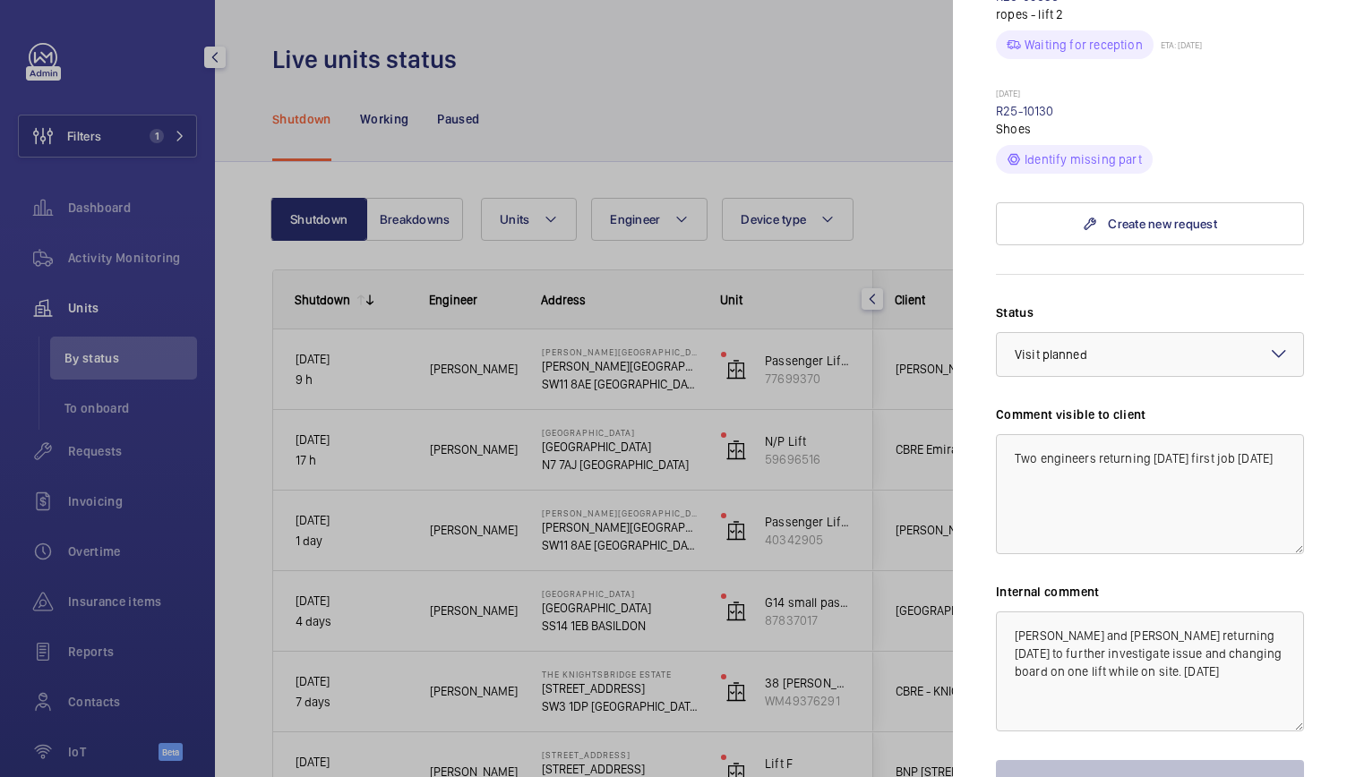
scroll to position [1068, 0]
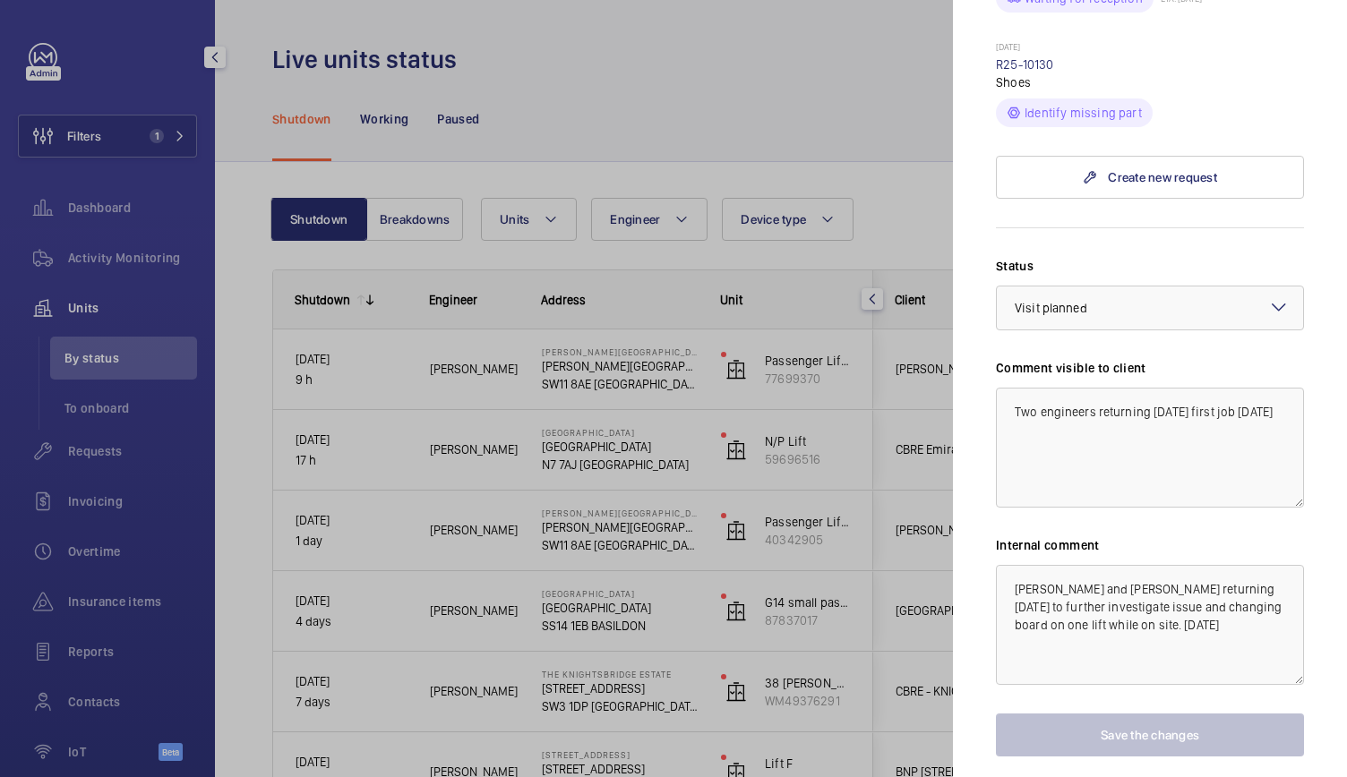
click at [696, 518] on div at bounding box center [673, 388] width 1347 height 777
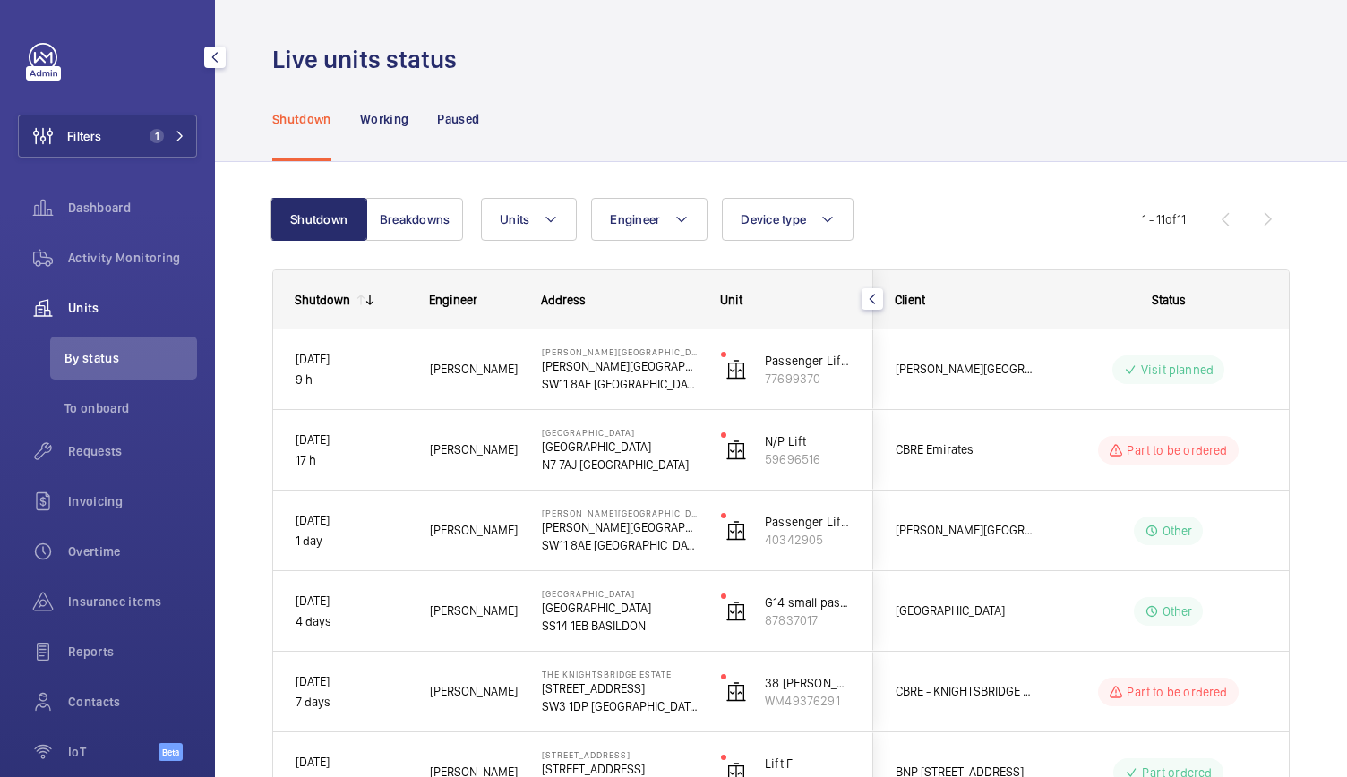
scroll to position [0, 0]
click at [1227, 106] on div "Shutdown Working Paused" at bounding box center [780, 118] width 1017 height 85
click at [104, 123] on button "Filters 1" at bounding box center [107, 136] width 179 height 43
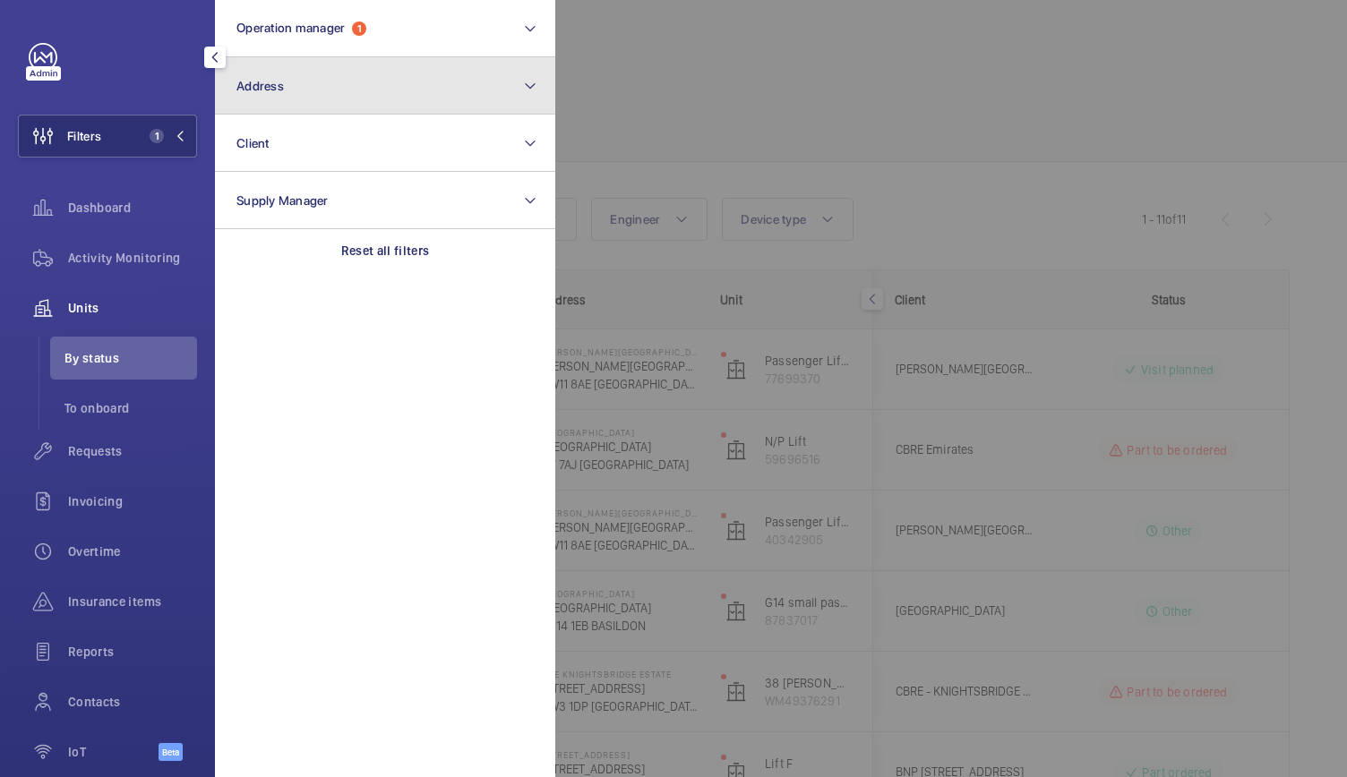
click at [281, 103] on button "Address" at bounding box center [385, 85] width 340 height 57
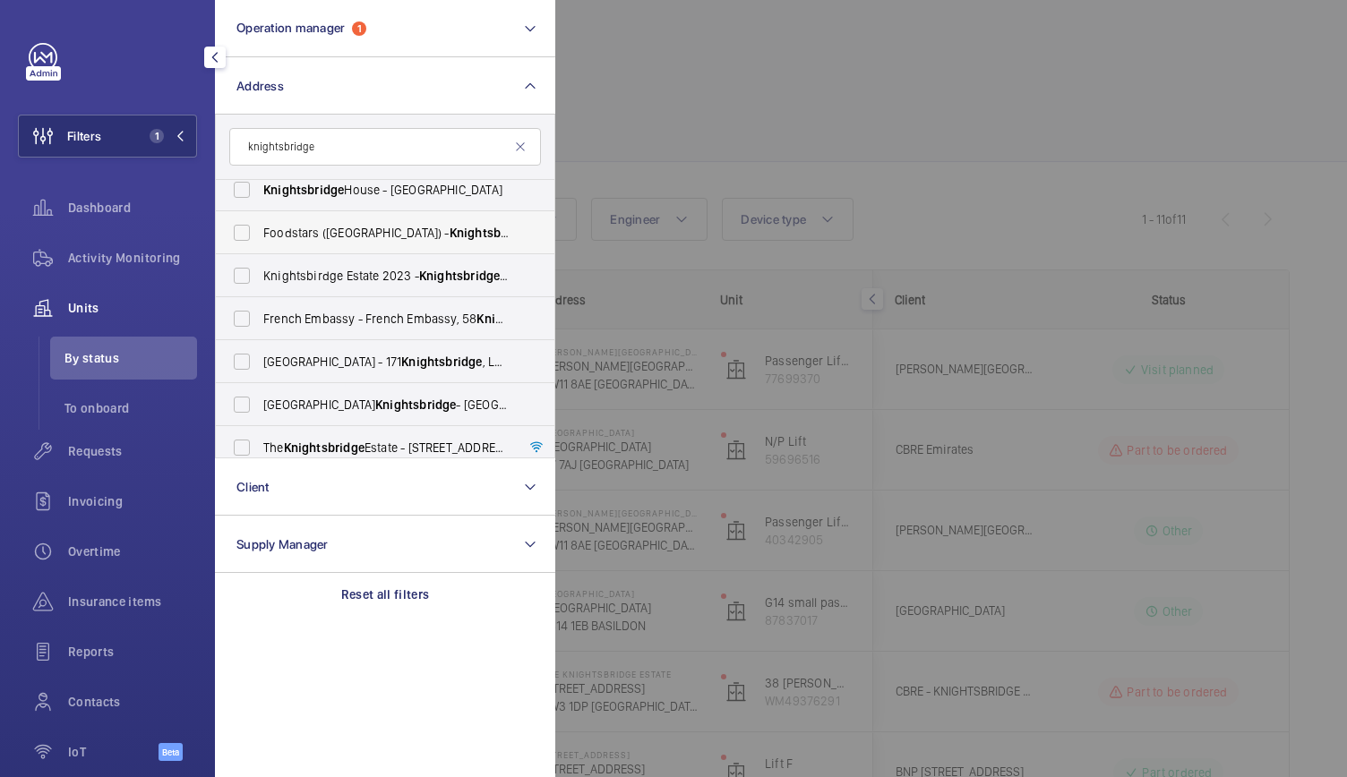
scroll to position [152, 0]
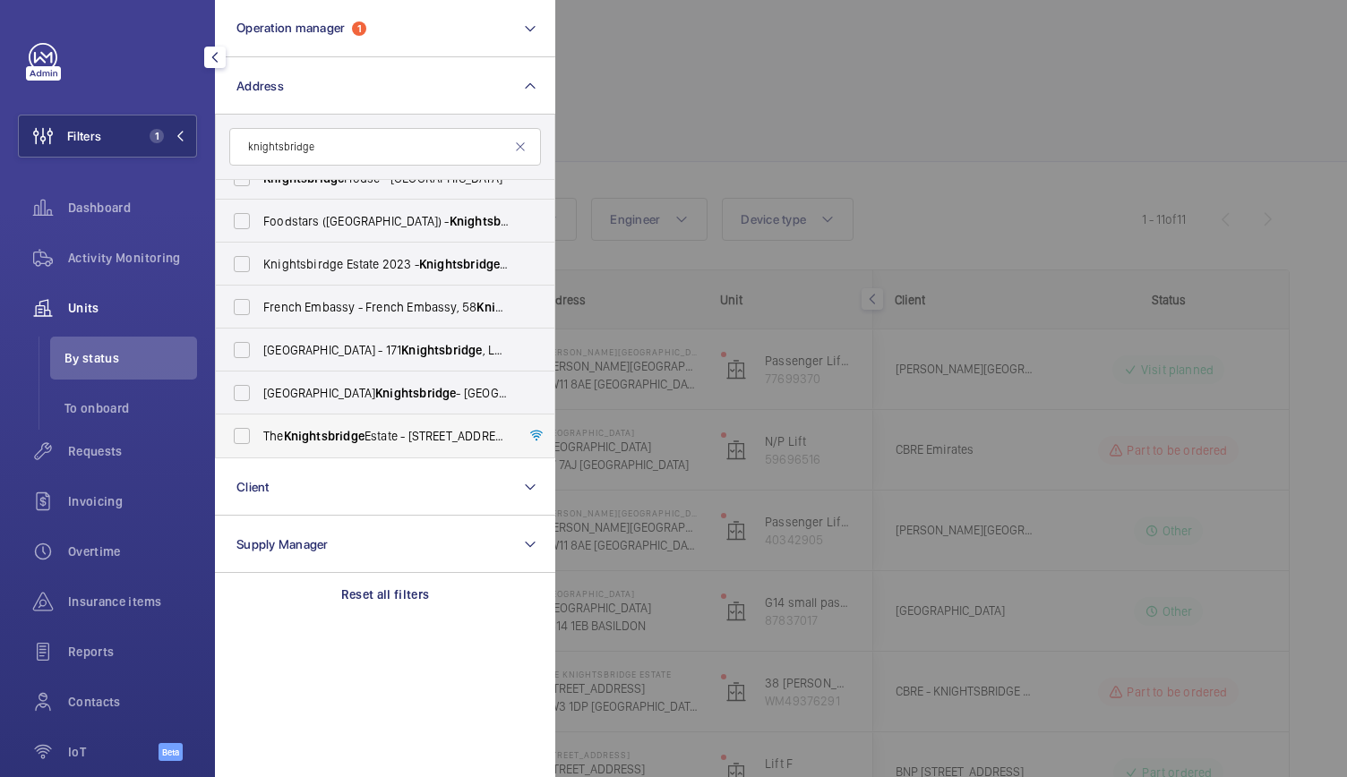
type input "knightsbridge"
click at [250, 420] on label "The Knightsbridge Estate - [STREET_ADDRESS]" at bounding box center [372, 436] width 312 height 43
click at [250, 420] on input "The Knightsbridge Estate - [STREET_ADDRESS]" at bounding box center [242, 436] width 36 height 36
checkbox input "true"
click at [741, 125] on div at bounding box center [1228, 388] width 1347 height 777
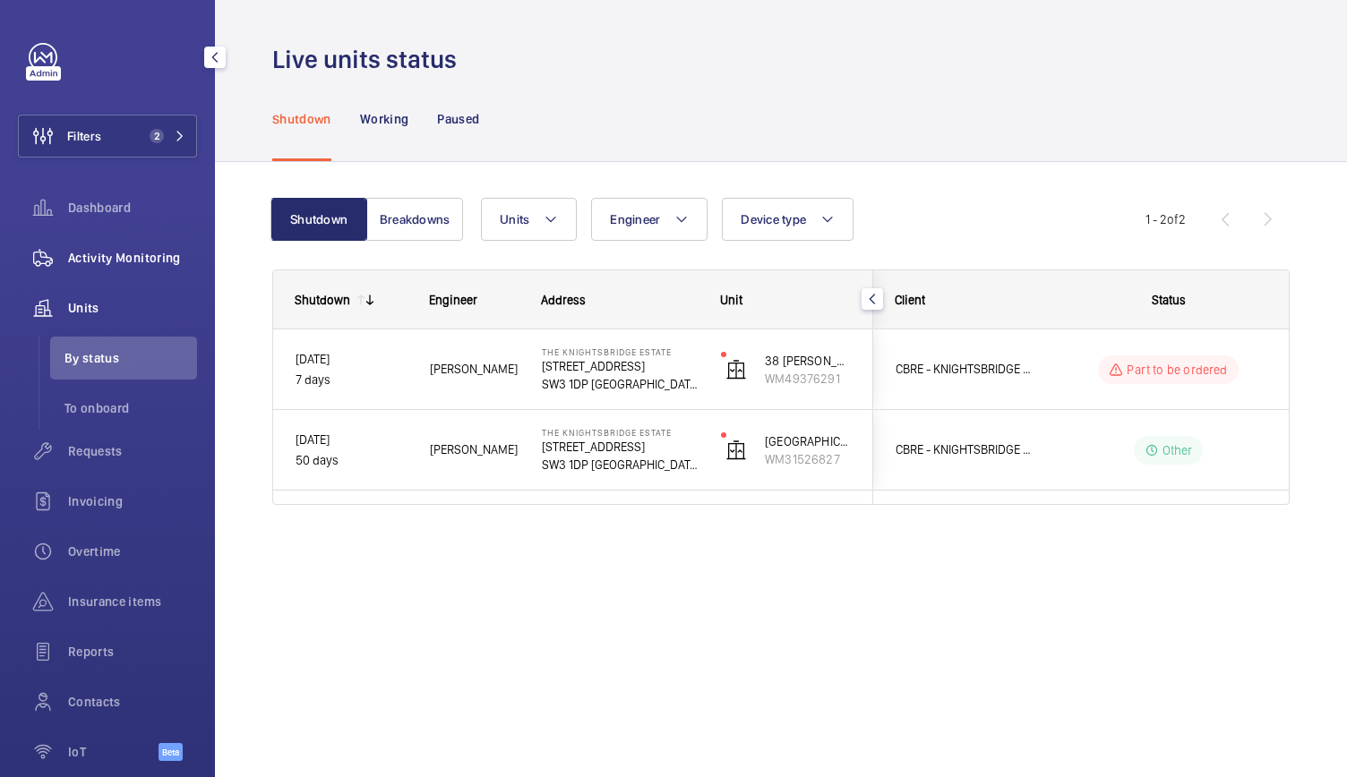
click at [133, 251] on span "Activity Monitoring" at bounding box center [132, 258] width 129 height 18
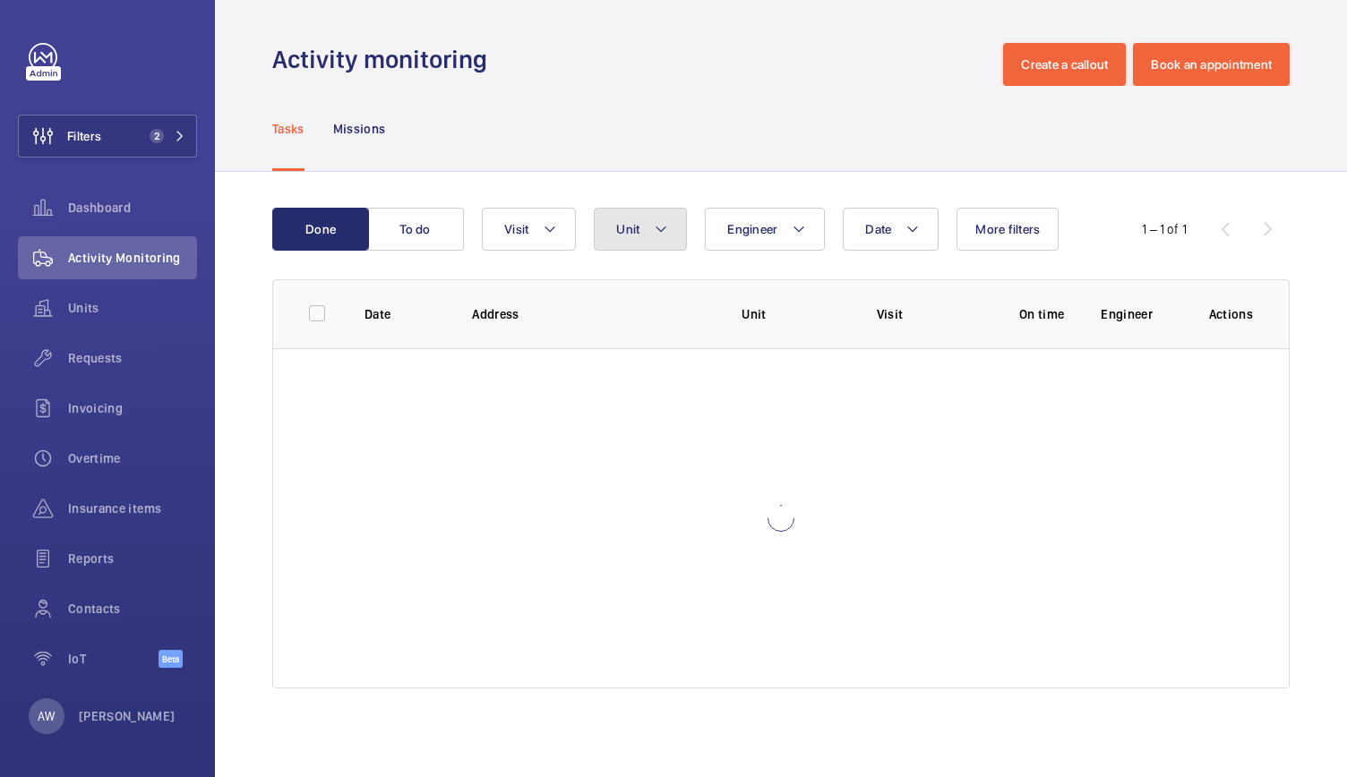
click at [645, 237] on button "Unit" at bounding box center [640, 229] width 93 height 43
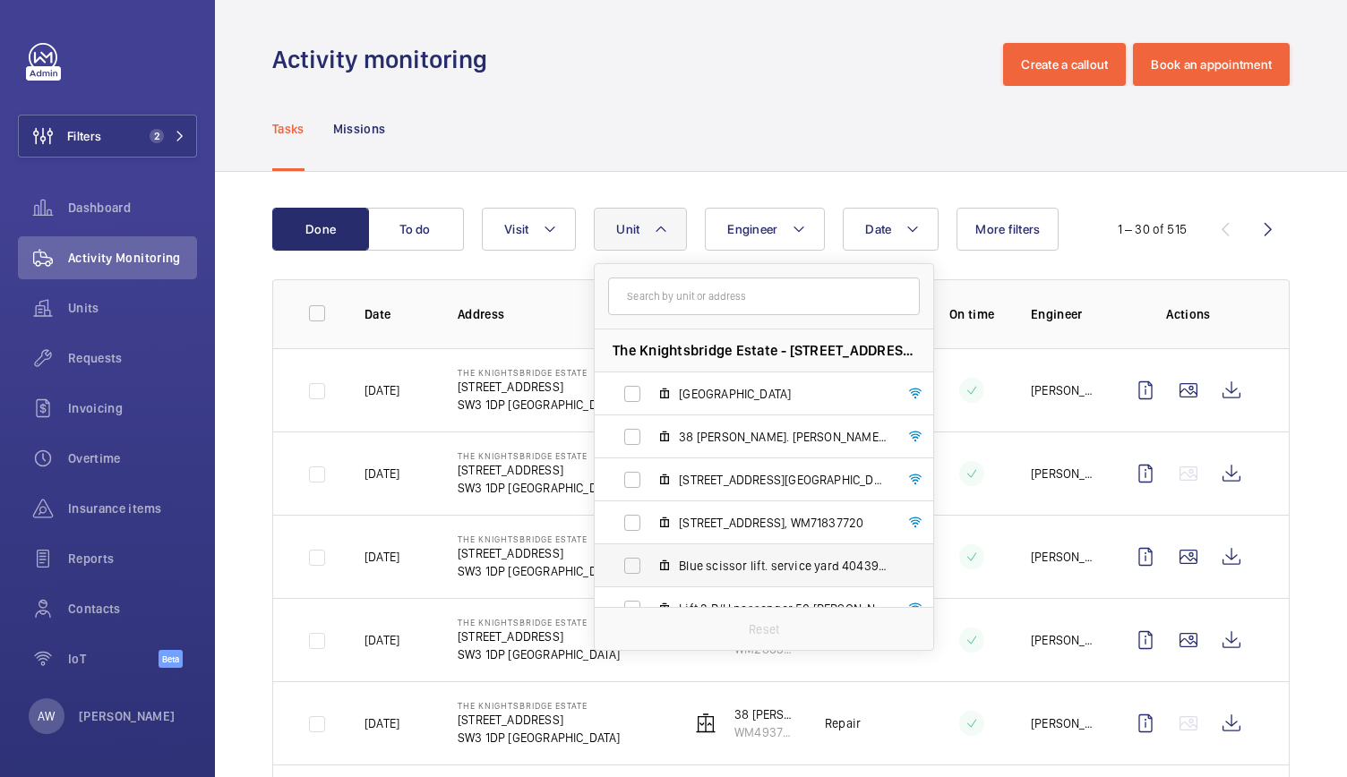
scroll to position [10, 0]
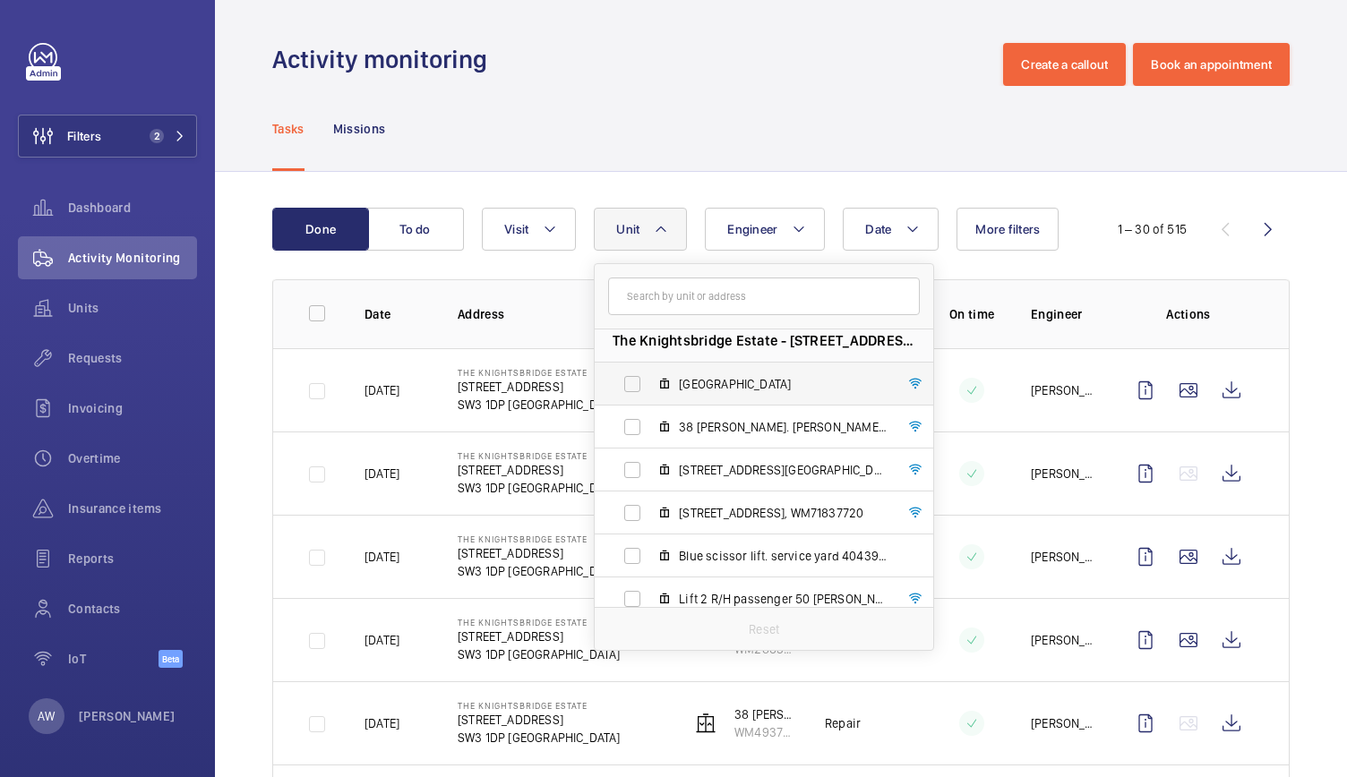
click at [722, 387] on span "[GEOGRAPHIC_DATA]" at bounding box center [783, 384] width 208 height 18
click at [650, 387] on input "[GEOGRAPHIC_DATA]" at bounding box center [632, 384] width 36 height 36
checkbox input "true"
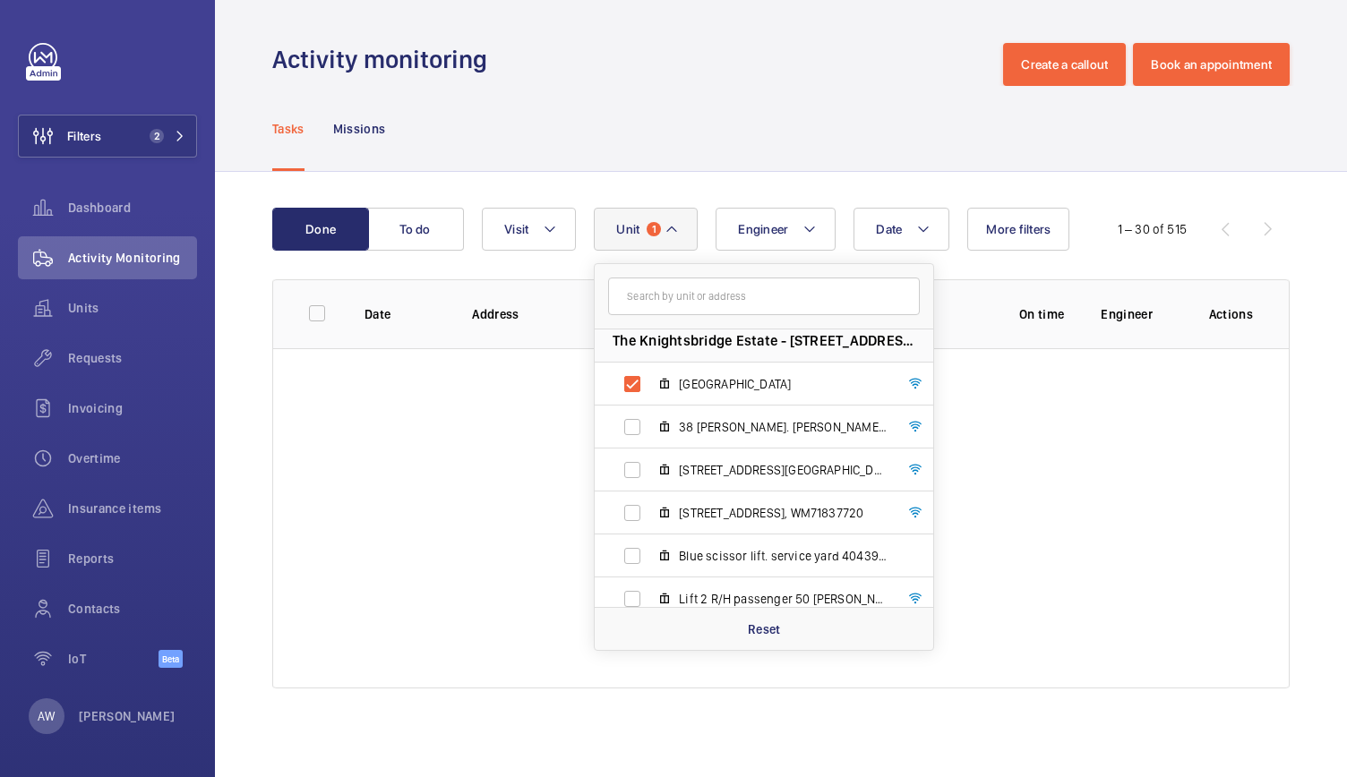
click at [716, 162] on div "Tasks Missions" at bounding box center [780, 128] width 1017 height 85
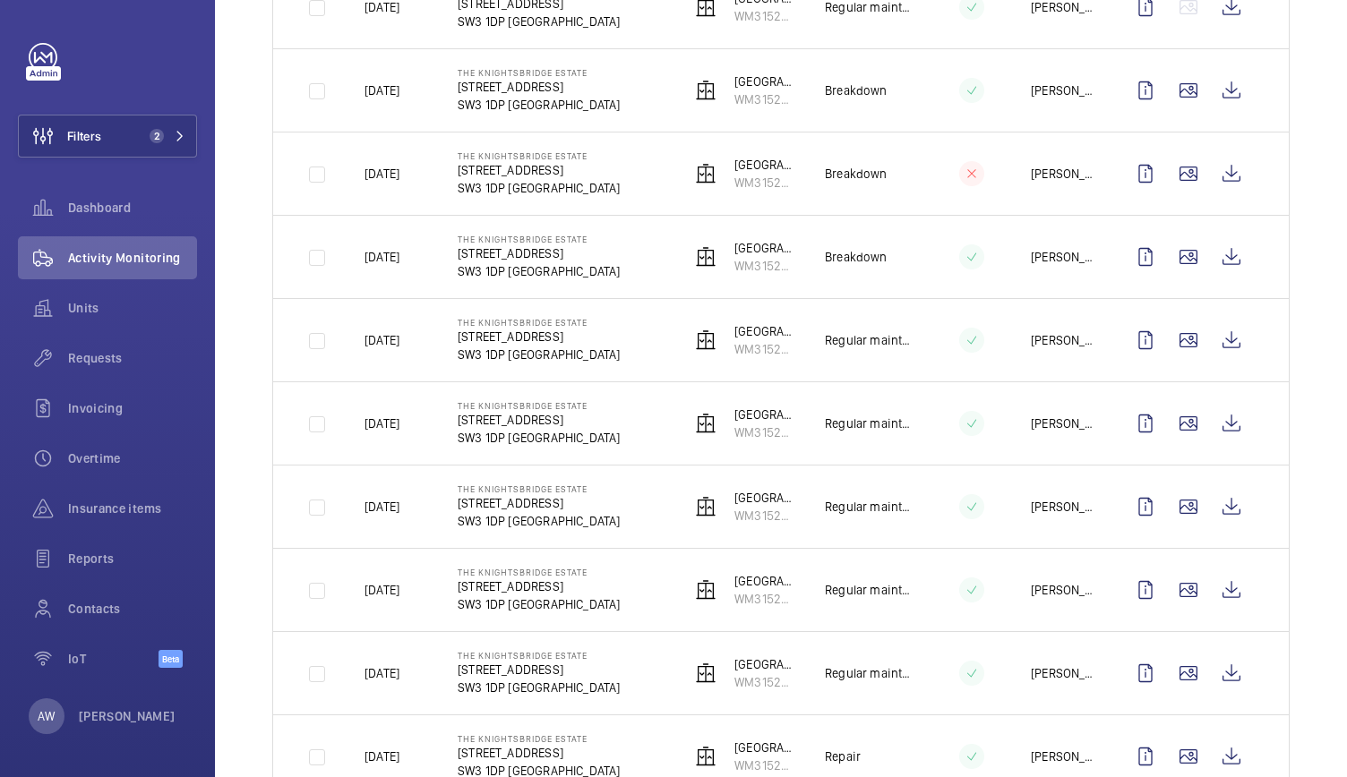
scroll to position [549, 0]
click at [1229, 253] on wm-front-icon-button at bounding box center [1231, 257] width 43 height 43
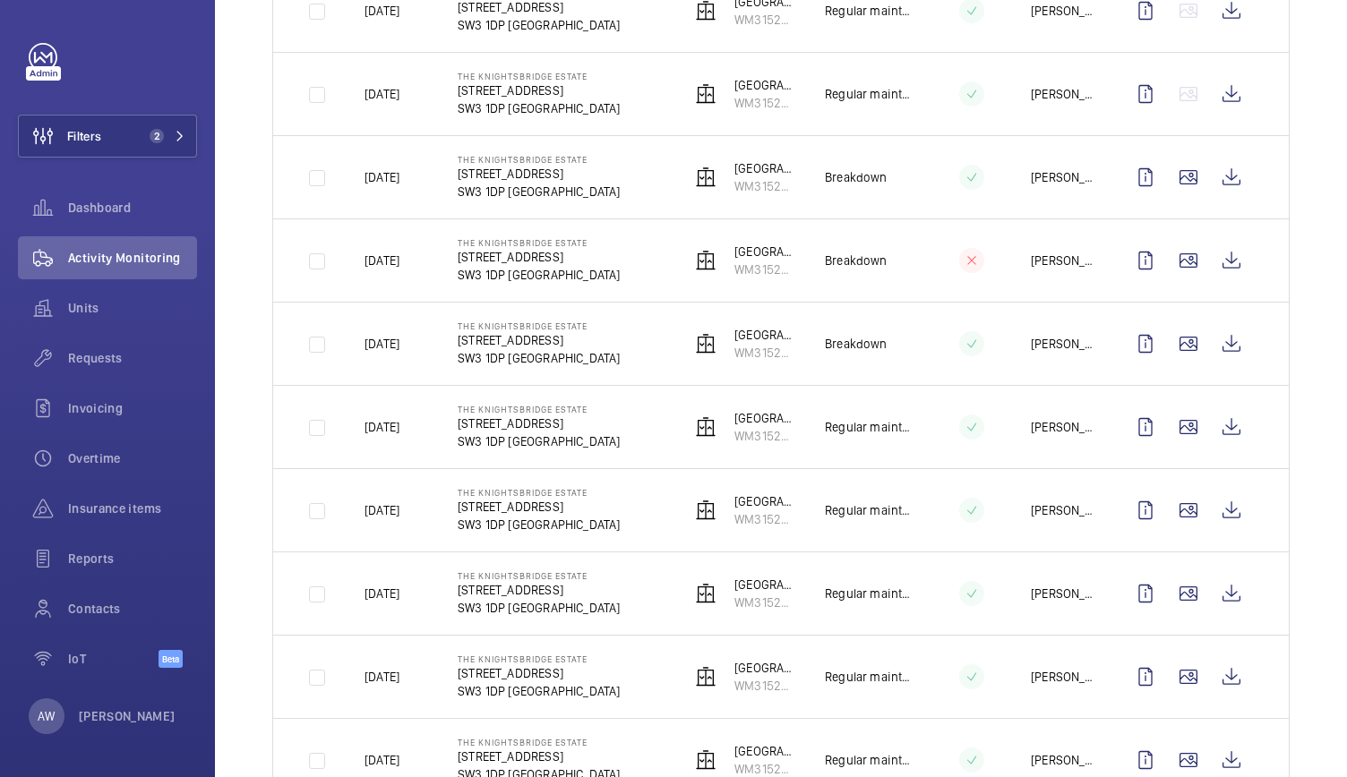
scroll to position [461, 0]
click at [1214, 259] on wm-front-icon-button at bounding box center [1231, 262] width 43 height 43
click at [734, 338] on p "[GEOGRAPHIC_DATA]" at bounding box center [765, 337] width 62 height 18
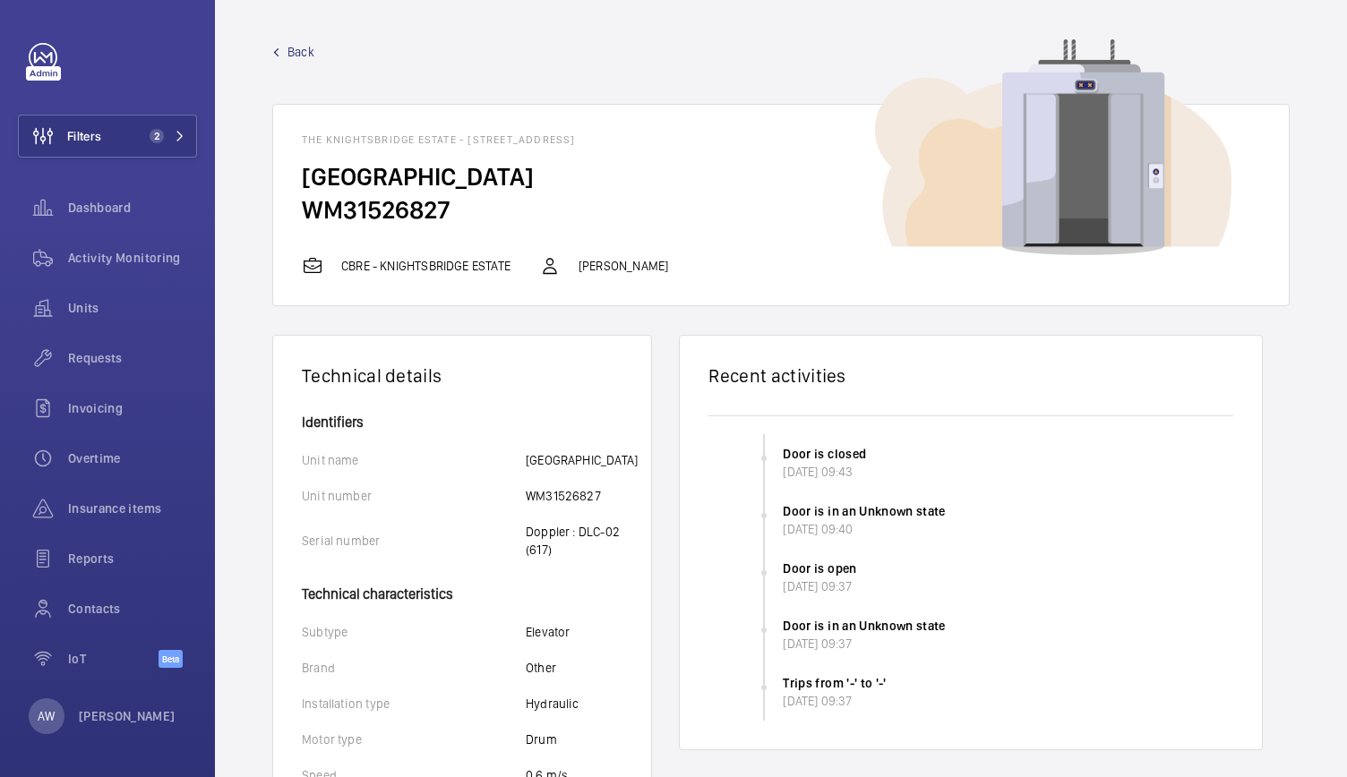
click at [305, 56] on span "Back" at bounding box center [300, 52] width 27 height 18
